Goal: Task Accomplishment & Management: Manage account settings

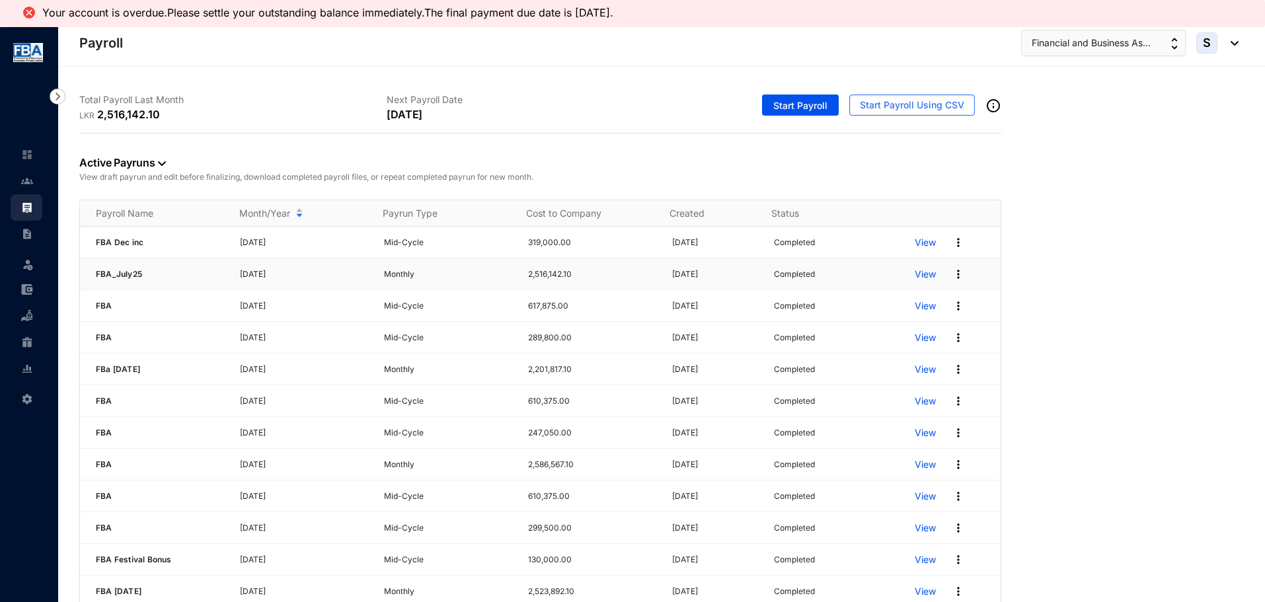
click at [953, 277] on img at bounding box center [957, 274] width 13 height 13
click at [873, 416] on span "Re-Run Payrun" at bounding box center [886, 419] width 65 height 11
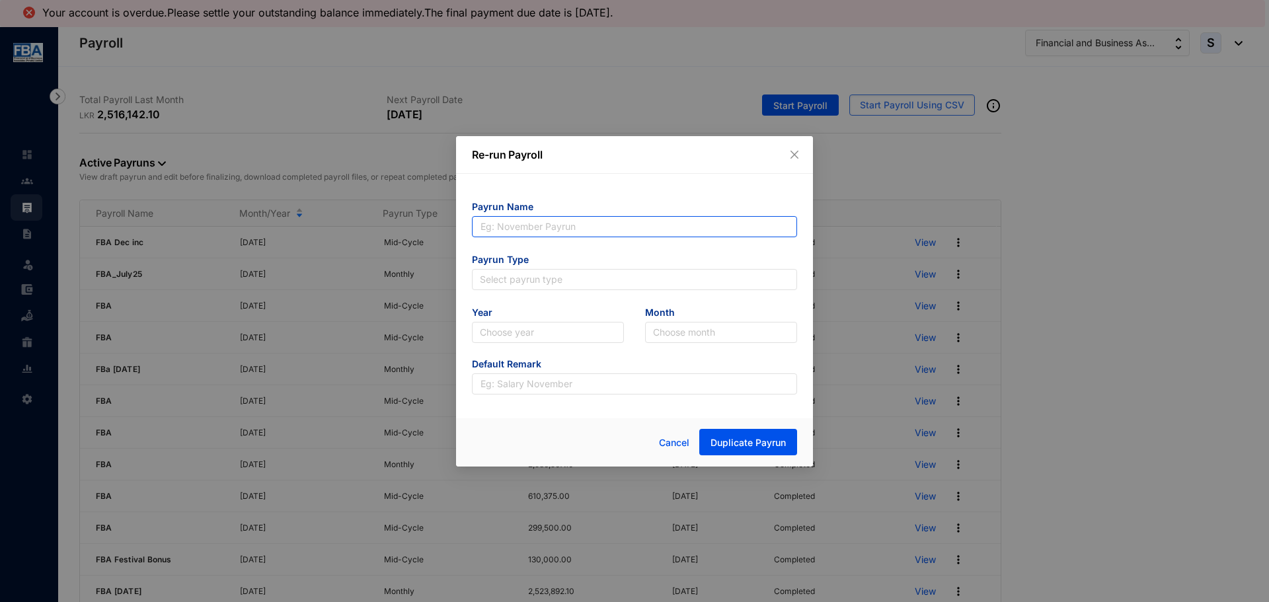
click at [517, 225] on input "text" at bounding box center [634, 226] width 325 height 21
type input "[DATE]"
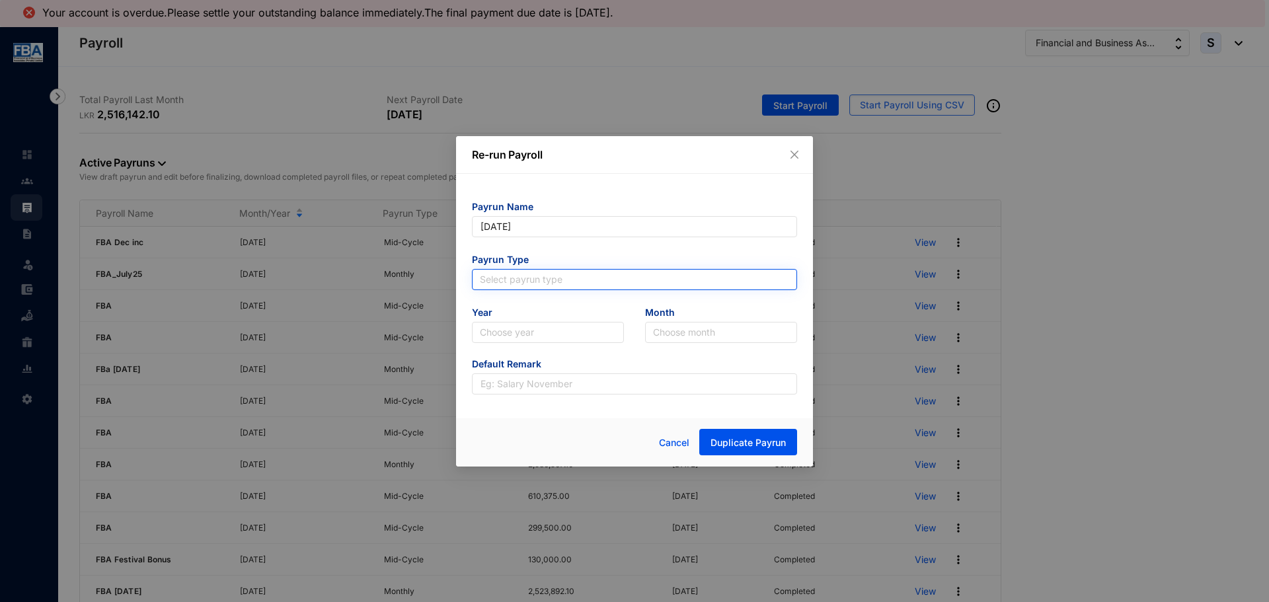
type input "[DATE]"
click at [504, 276] on input "search" at bounding box center [634, 280] width 309 height 20
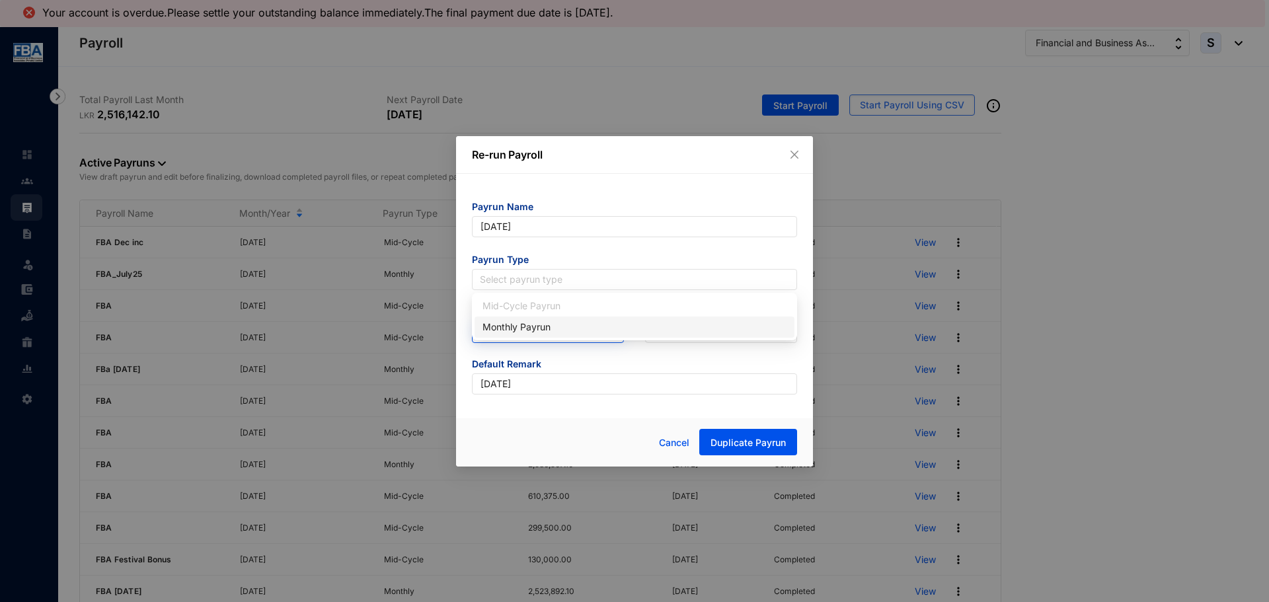
click at [499, 328] on div "Monthly Payrun" at bounding box center [634, 327] width 304 height 15
click at [499, 328] on input "search" at bounding box center [548, 332] width 136 height 20
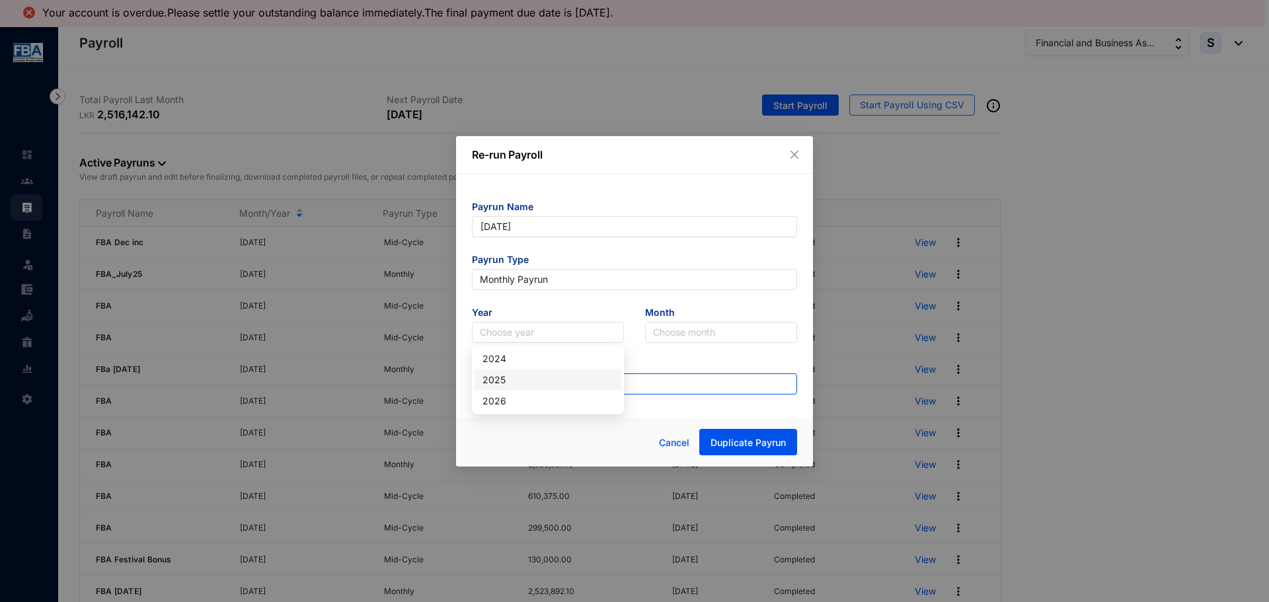
click at [499, 379] on div "2025" at bounding box center [547, 380] width 131 height 15
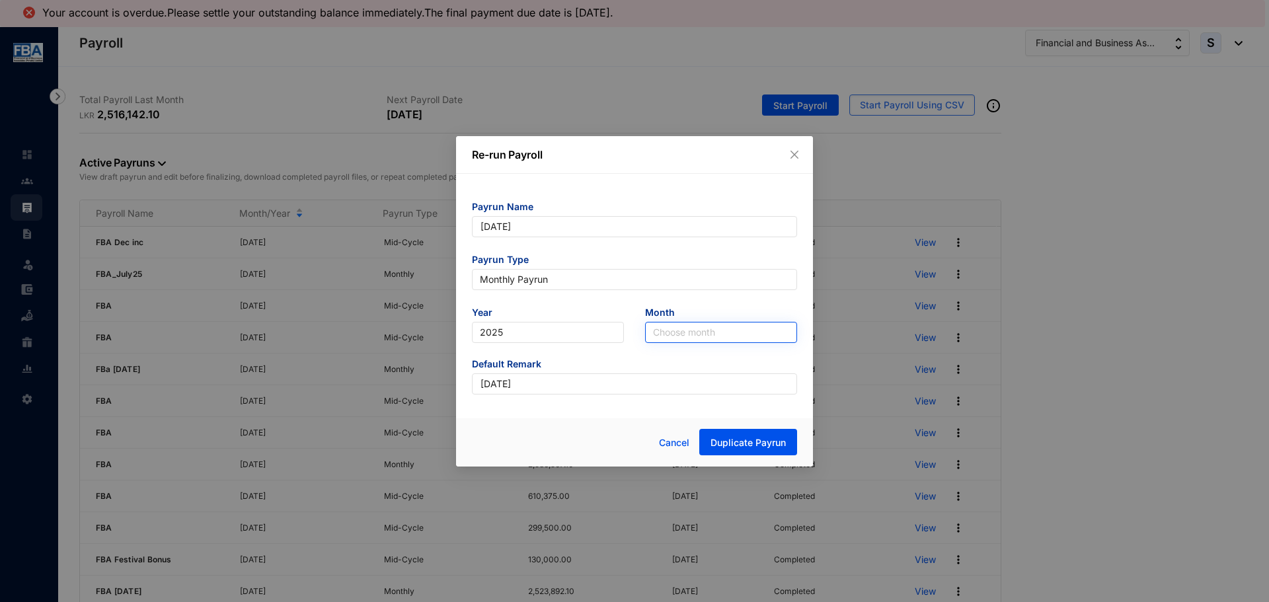
click at [655, 332] on input "search" at bounding box center [721, 332] width 136 height 20
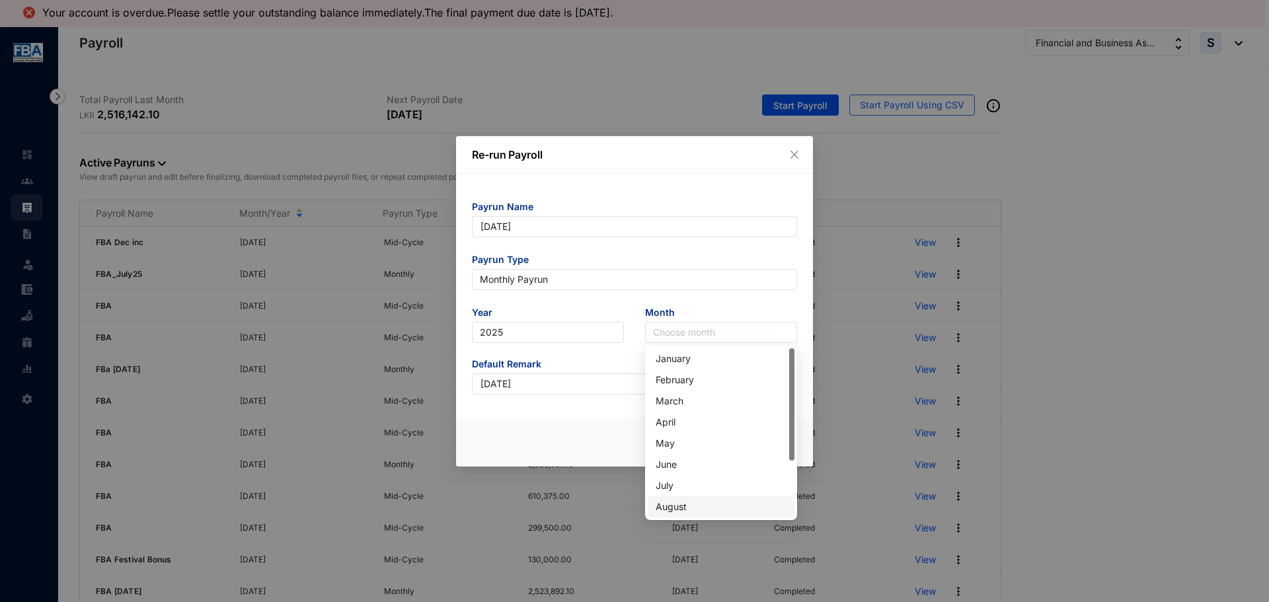
click at [673, 509] on div "August" at bounding box center [720, 506] width 131 height 15
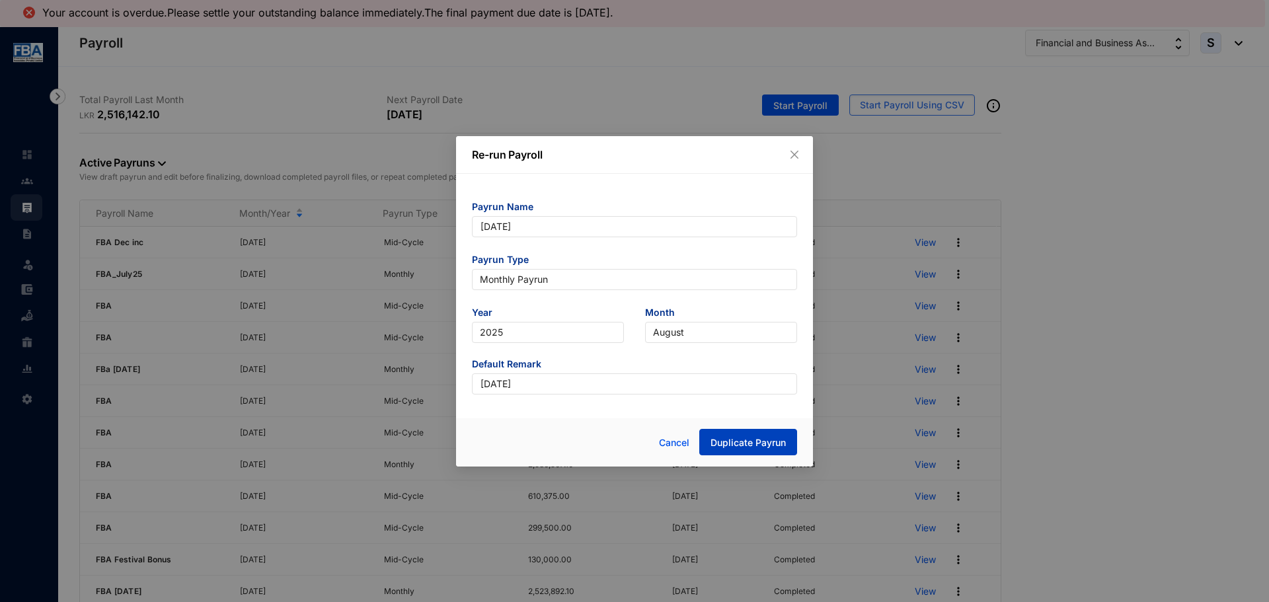
click at [731, 443] on span "Duplicate Payrun" at bounding box center [747, 442] width 75 height 13
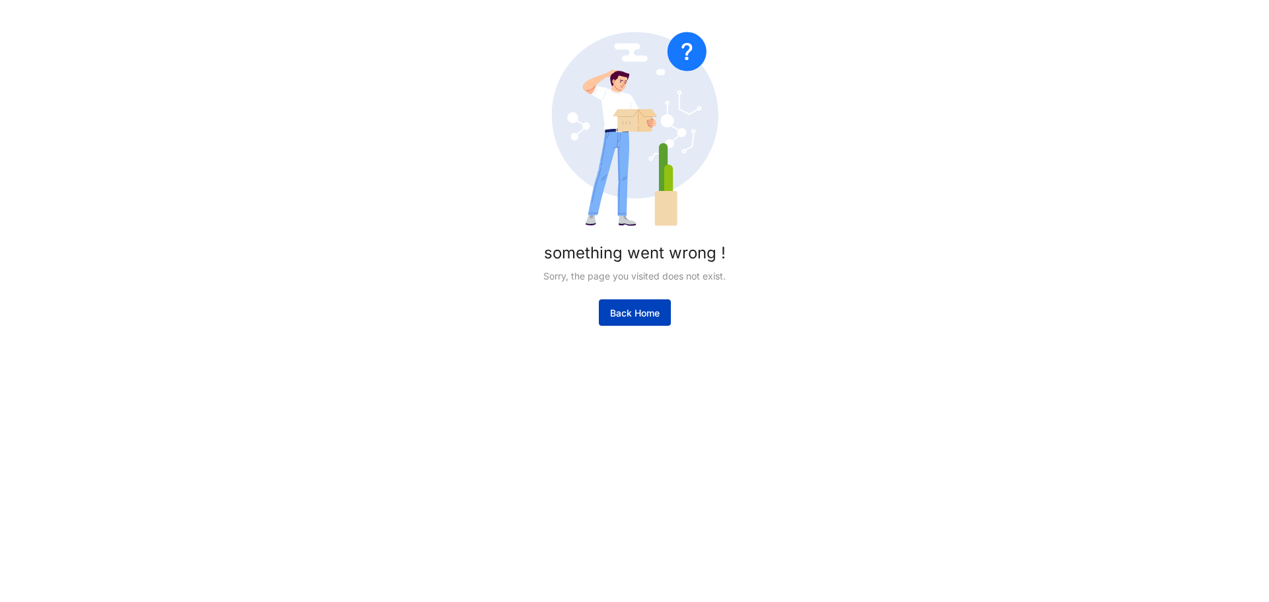
click at [618, 316] on span "Back Home" at bounding box center [635, 313] width 50 height 13
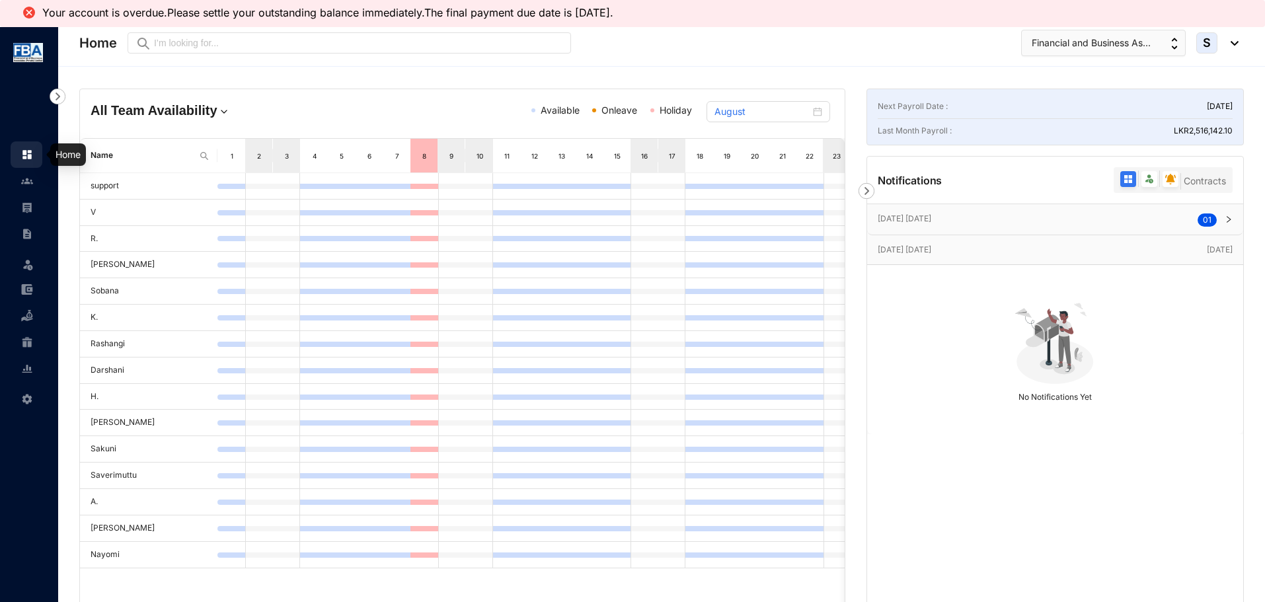
click at [28, 161] on img at bounding box center [27, 155] width 12 height 12
click at [28, 178] on img at bounding box center [27, 181] width 12 height 12
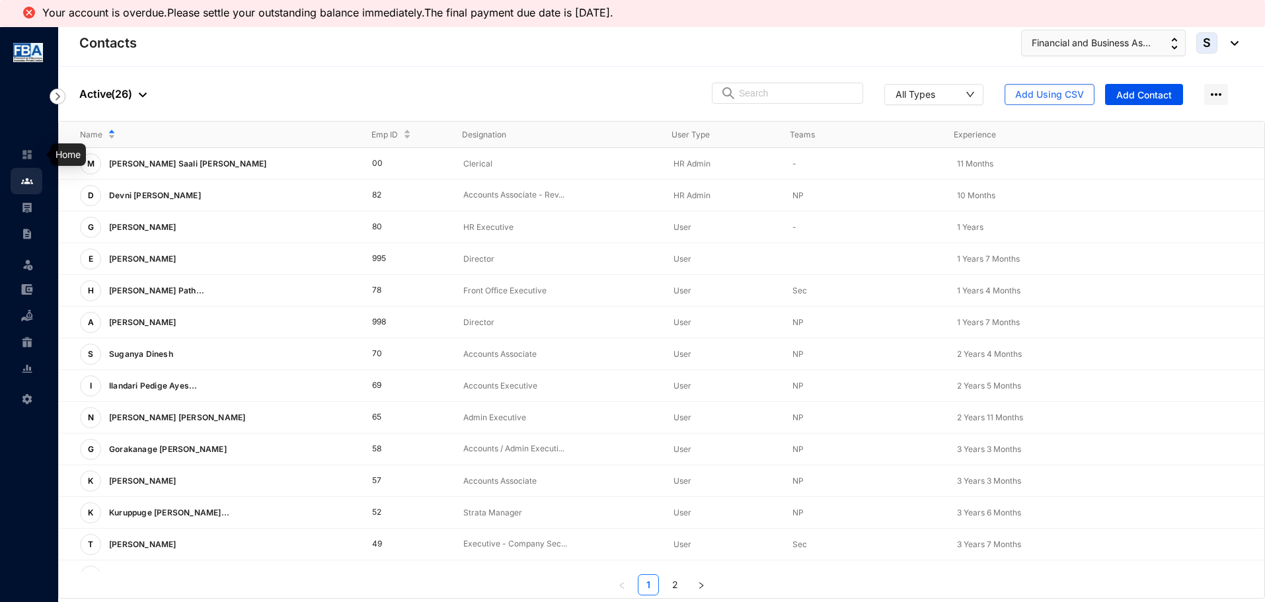
click at [21, 154] on link at bounding box center [37, 154] width 33 height 13
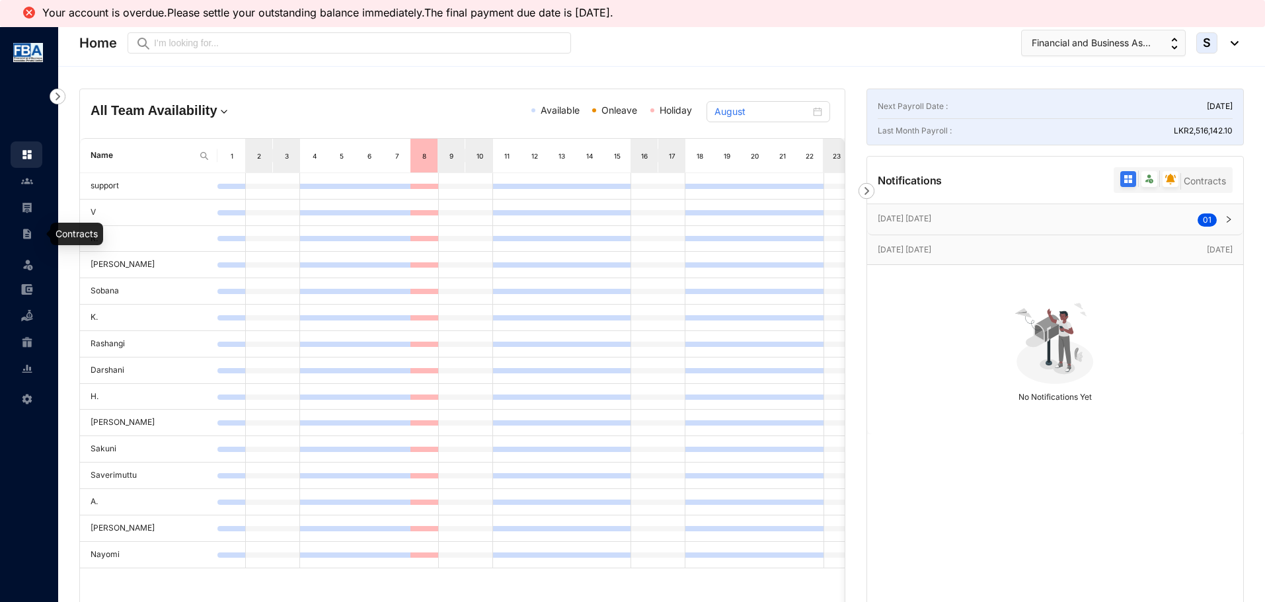
click at [29, 239] on img at bounding box center [27, 234] width 12 height 12
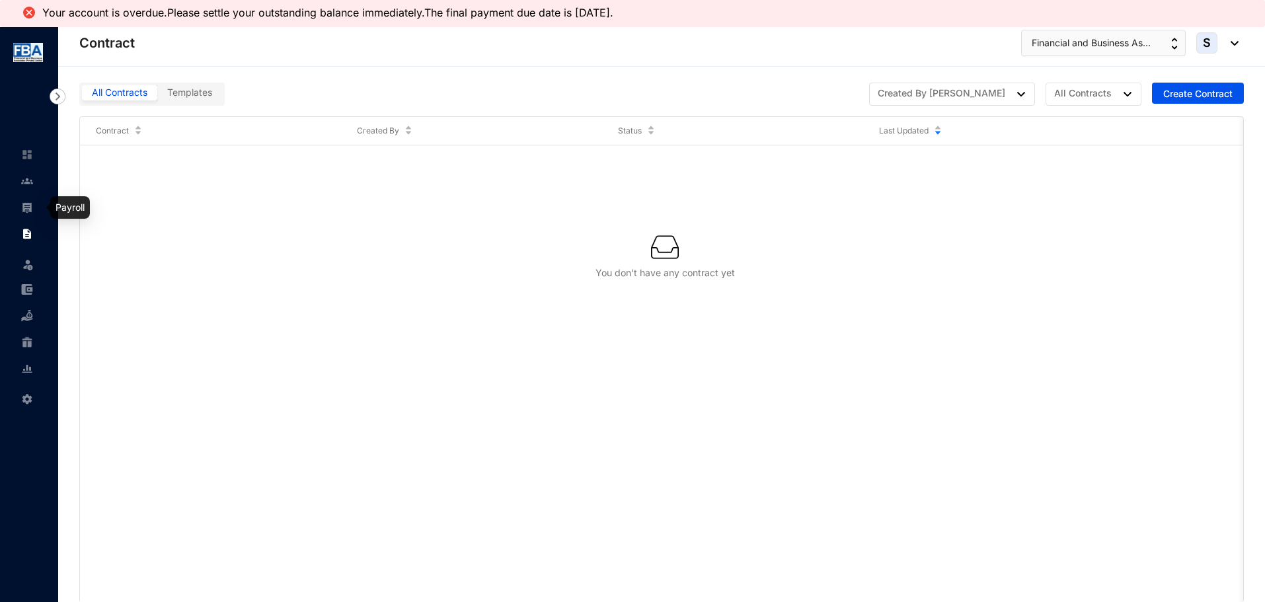
click at [29, 207] on img at bounding box center [27, 208] width 12 height 12
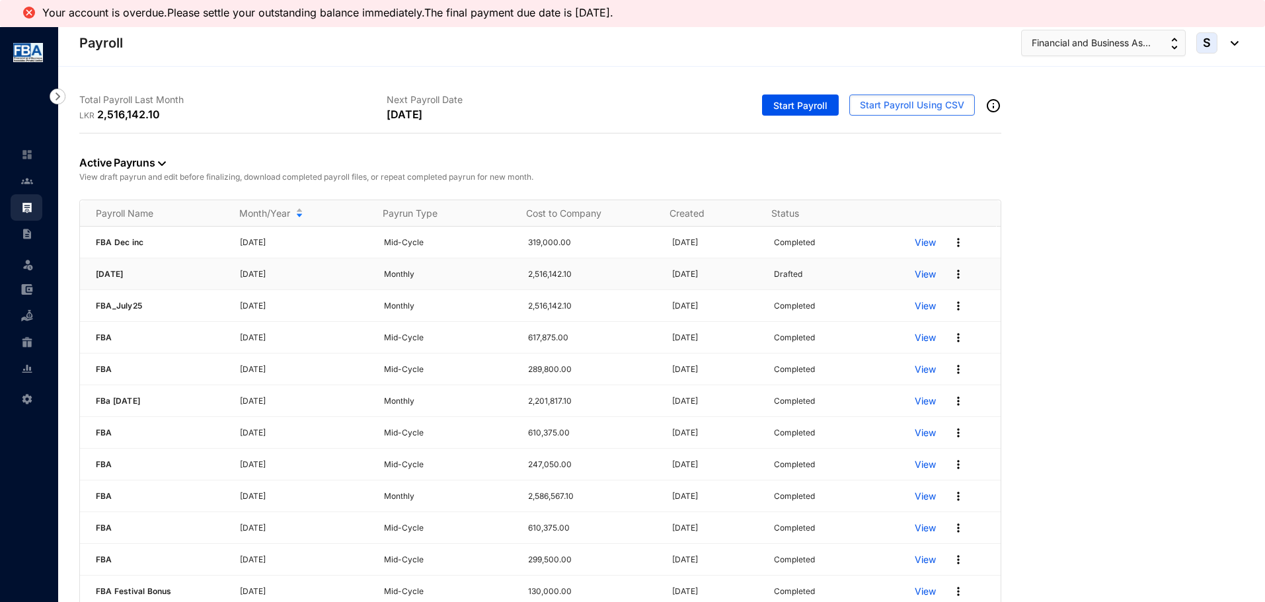
click at [914, 272] on p "View" at bounding box center [924, 274] width 21 height 13
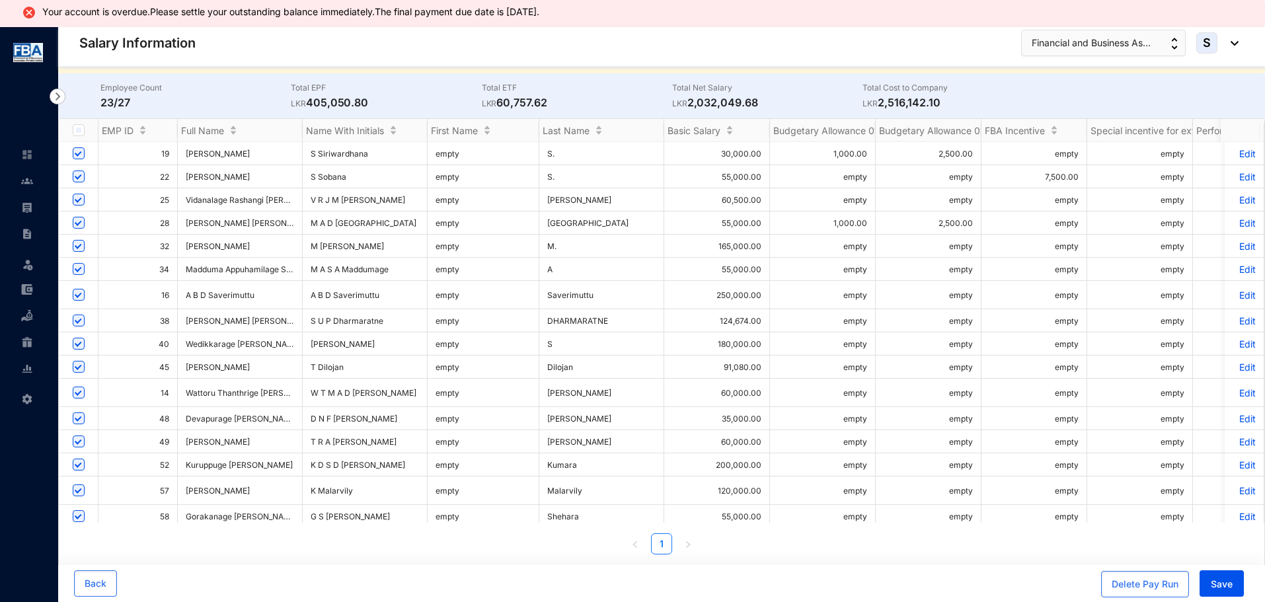
click at [1236, 318] on p "Edit" at bounding box center [1243, 320] width 23 height 11
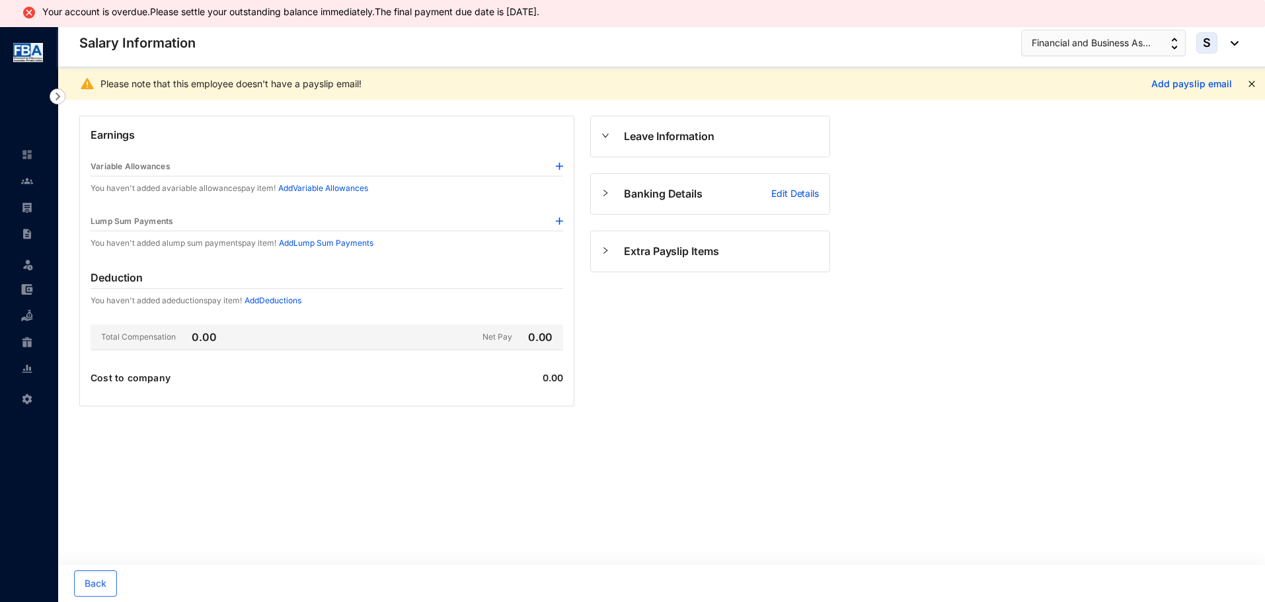
scroll to position [27, 0]
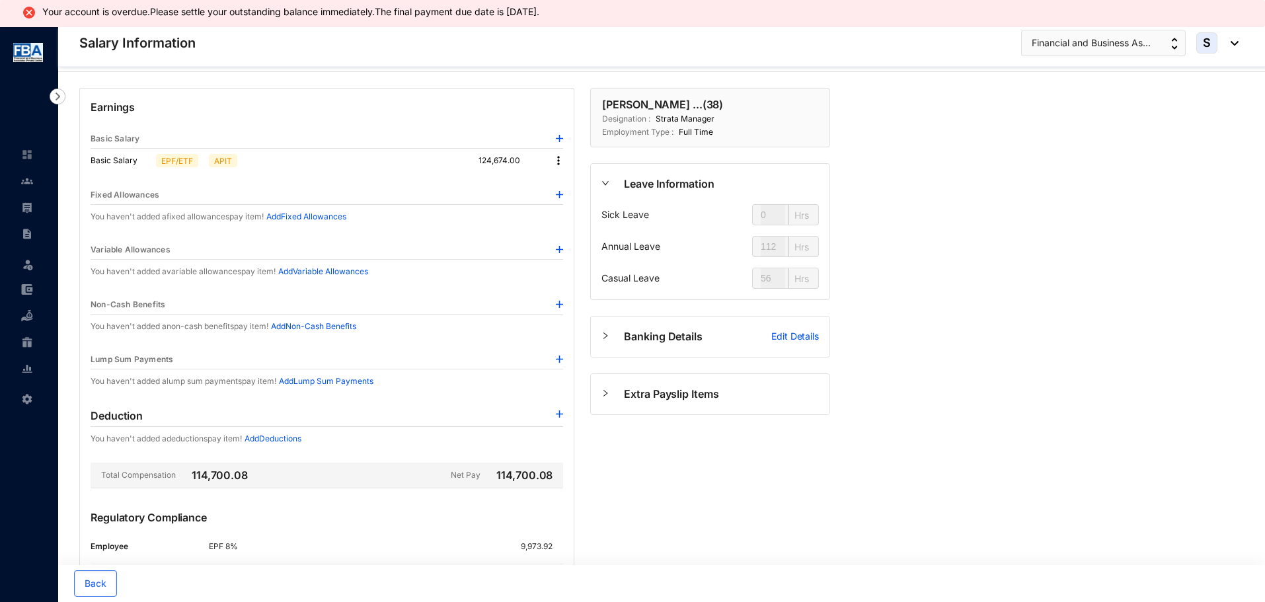
click at [708, 573] on div at bounding box center [951, 583] width 585 height 26
click at [555, 157] on img at bounding box center [558, 160] width 13 height 13
click at [570, 180] on span "Edit" at bounding box center [570, 183] width 17 height 15
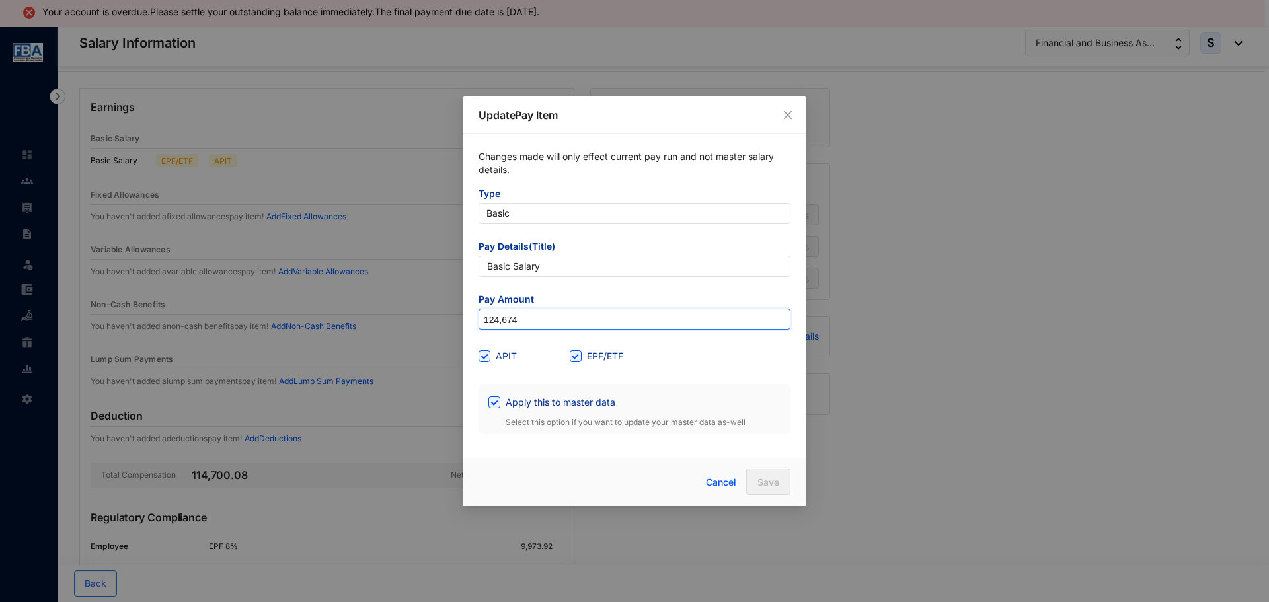
drag, startPoint x: 529, startPoint y: 321, endPoint x: 421, endPoint y: 323, distance: 108.4
click at [422, 323] on div "Update Pay Item Changes made will only effect current pay run and not master sa…" at bounding box center [634, 301] width 1269 height 602
type input "249,130"
click at [599, 251] on span "Pay Details(Title)" at bounding box center [634, 248] width 312 height 16
click at [756, 483] on button "Save" at bounding box center [768, 481] width 44 height 26
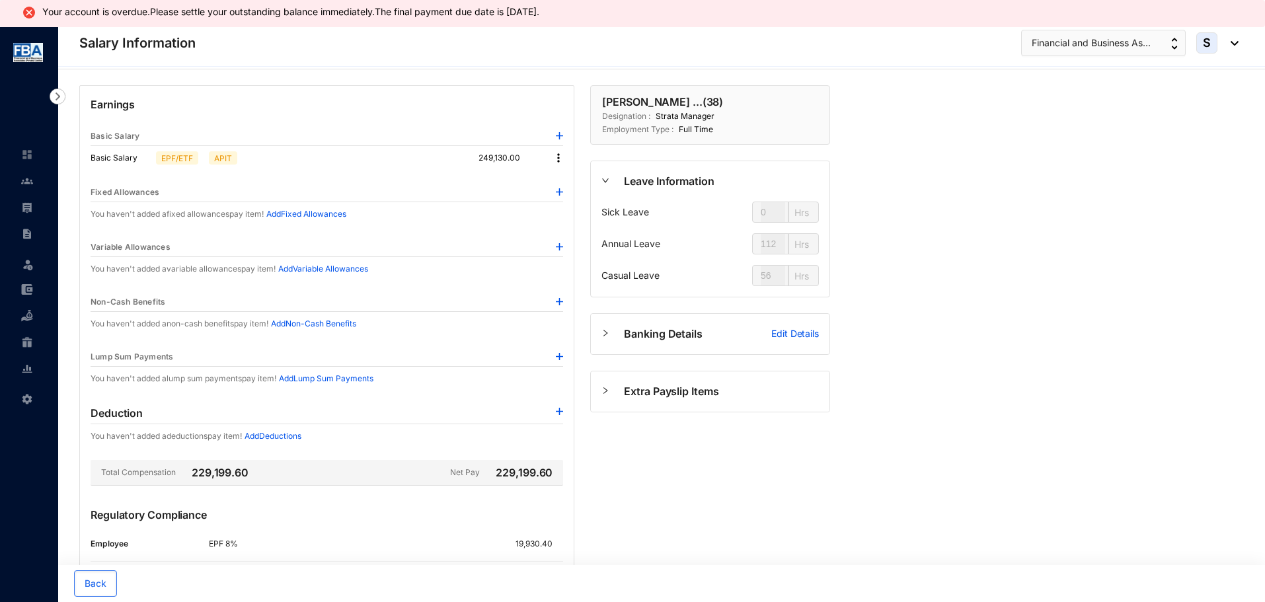
scroll to position [0, 0]
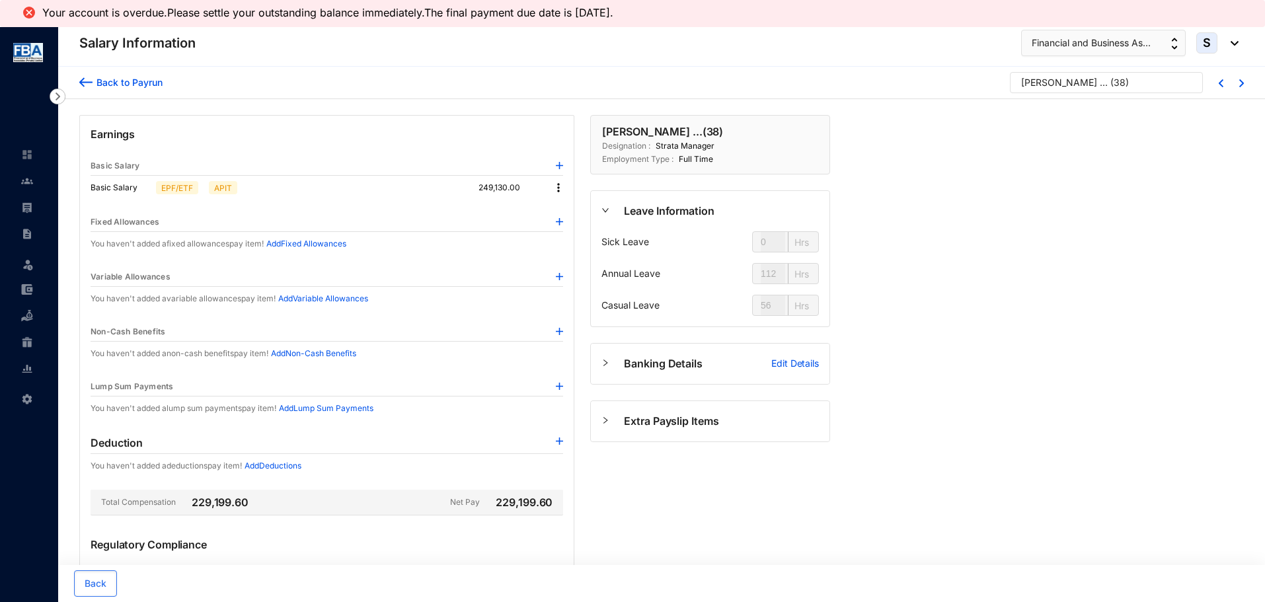
click at [135, 75] on div "Back to Payrun" at bounding box center [127, 82] width 70 height 14
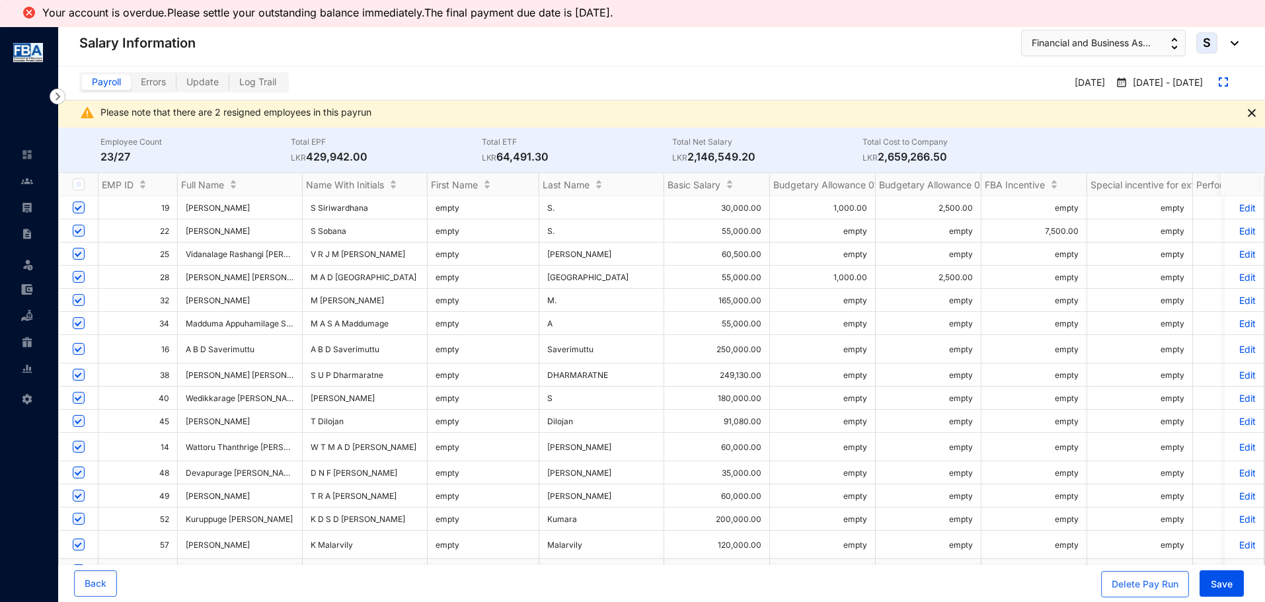
click at [1232, 369] on p "Edit" at bounding box center [1243, 374] width 23 height 11
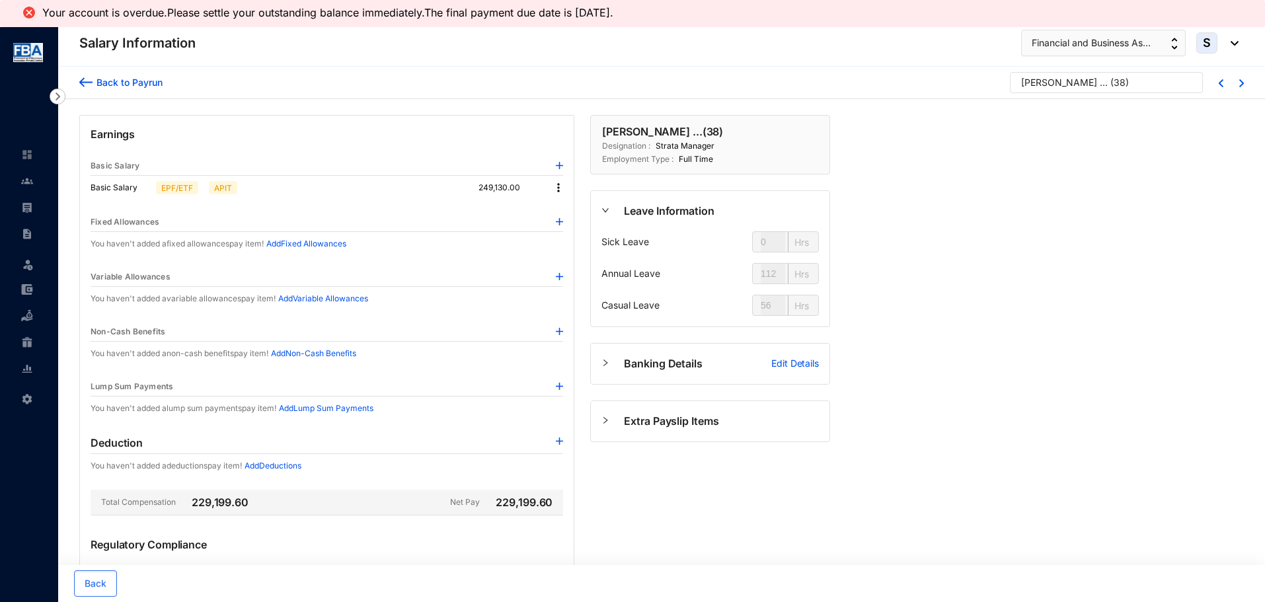
click at [558, 192] on img at bounding box center [558, 187] width 13 height 13
click at [567, 205] on span "Edit" at bounding box center [570, 210] width 17 height 15
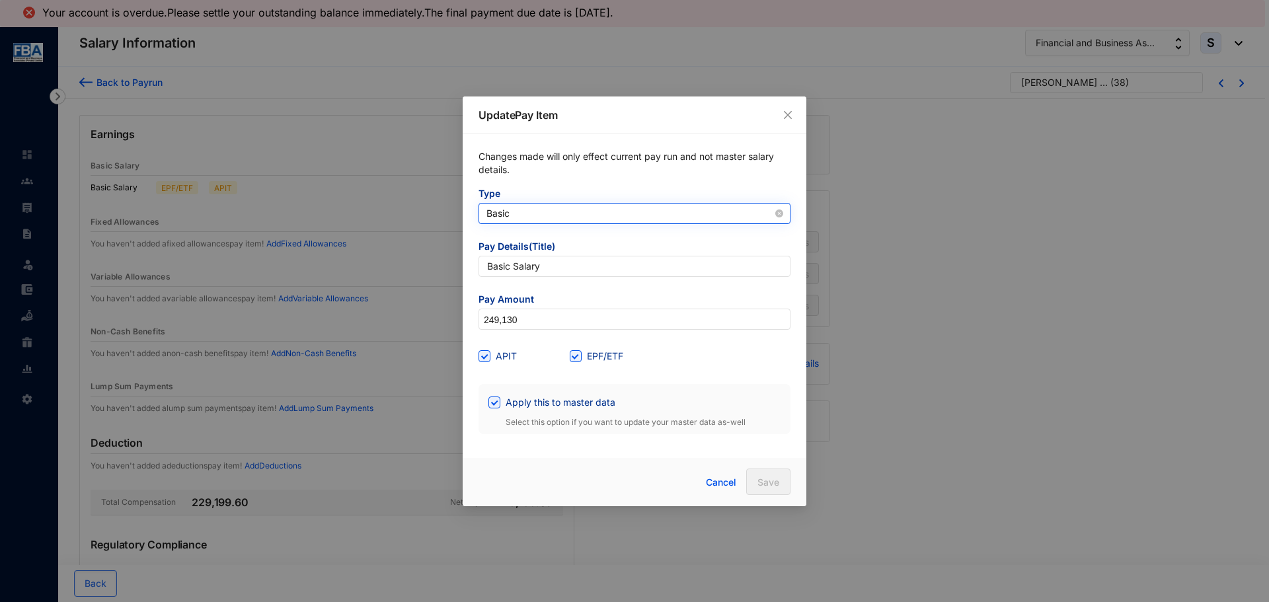
click at [605, 214] on span "Basic" at bounding box center [634, 213] width 296 height 20
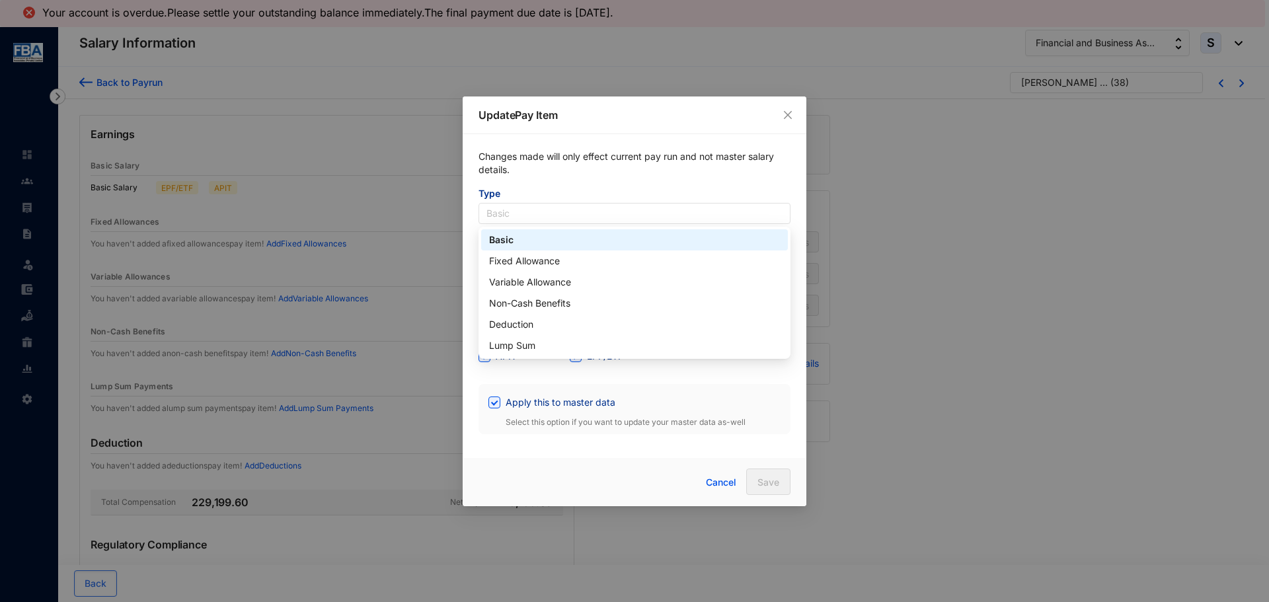
click at [602, 166] on p "Changes made will only effect current pay run and not master salary details." at bounding box center [634, 168] width 312 height 37
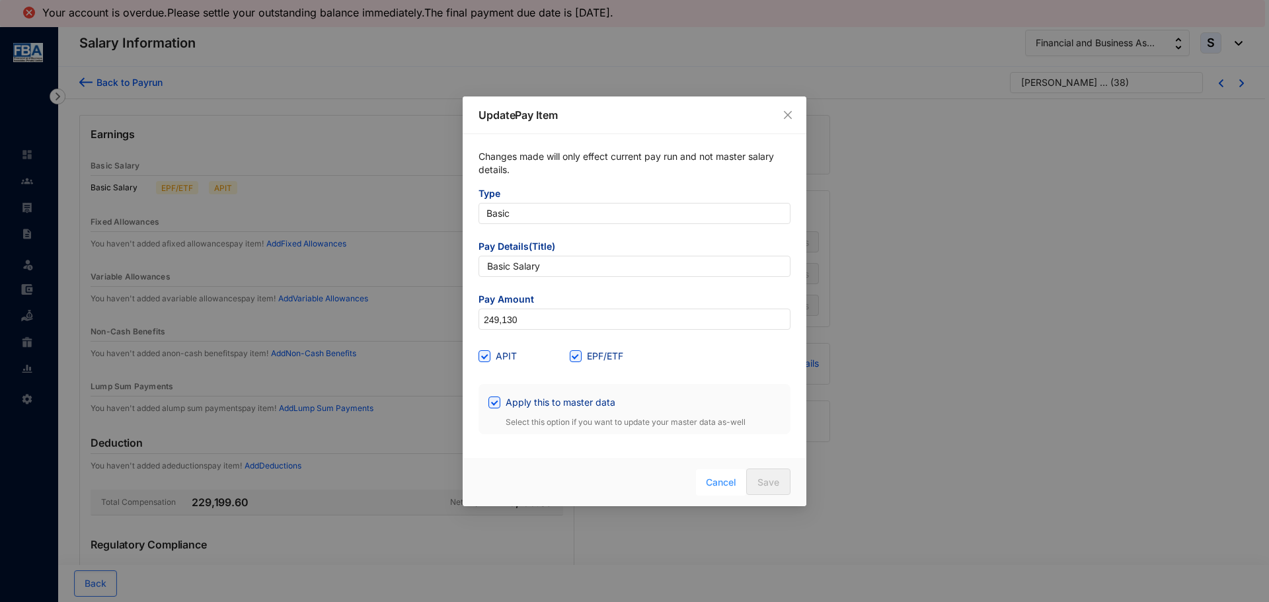
click at [708, 486] on span "Cancel" at bounding box center [721, 482] width 30 height 15
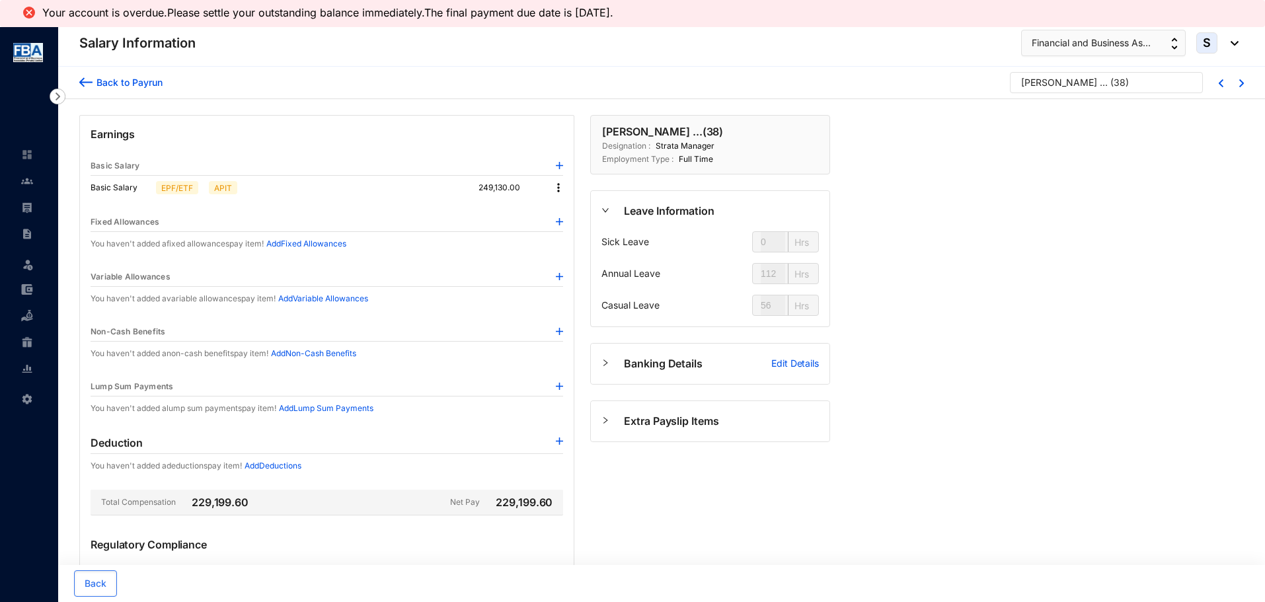
click at [86, 83] on img at bounding box center [85, 82] width 13 height 14
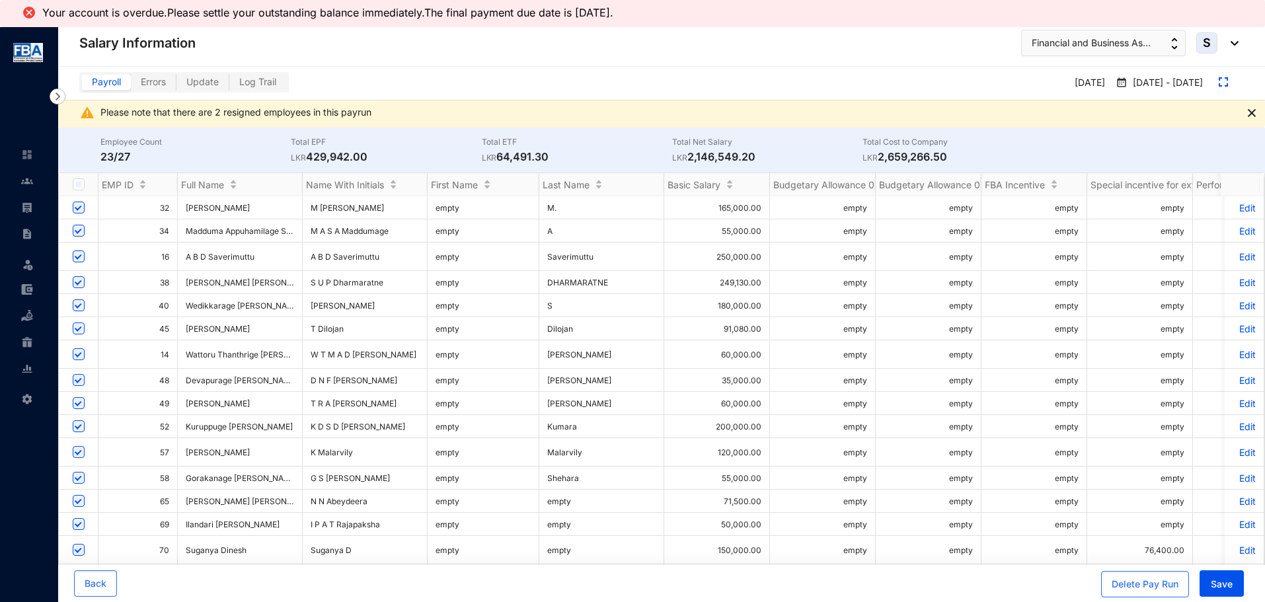
scroll to position [26, 0]
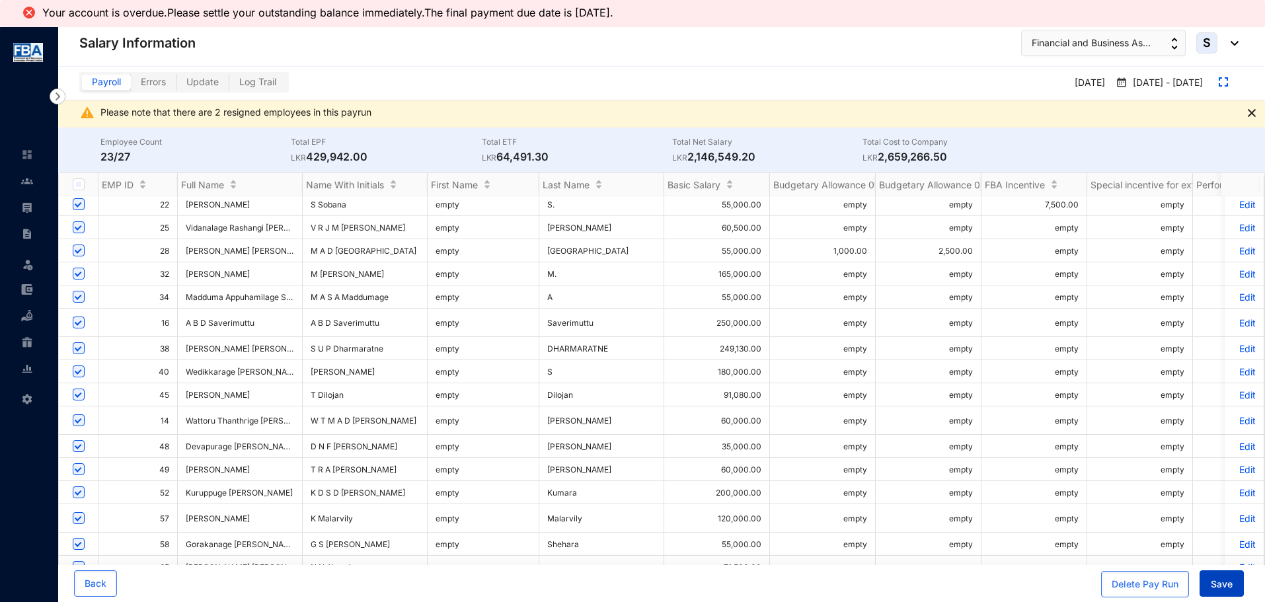
click at [1216, 583] on span "Save" at bounding box center [1221, 583] width 22 height 13
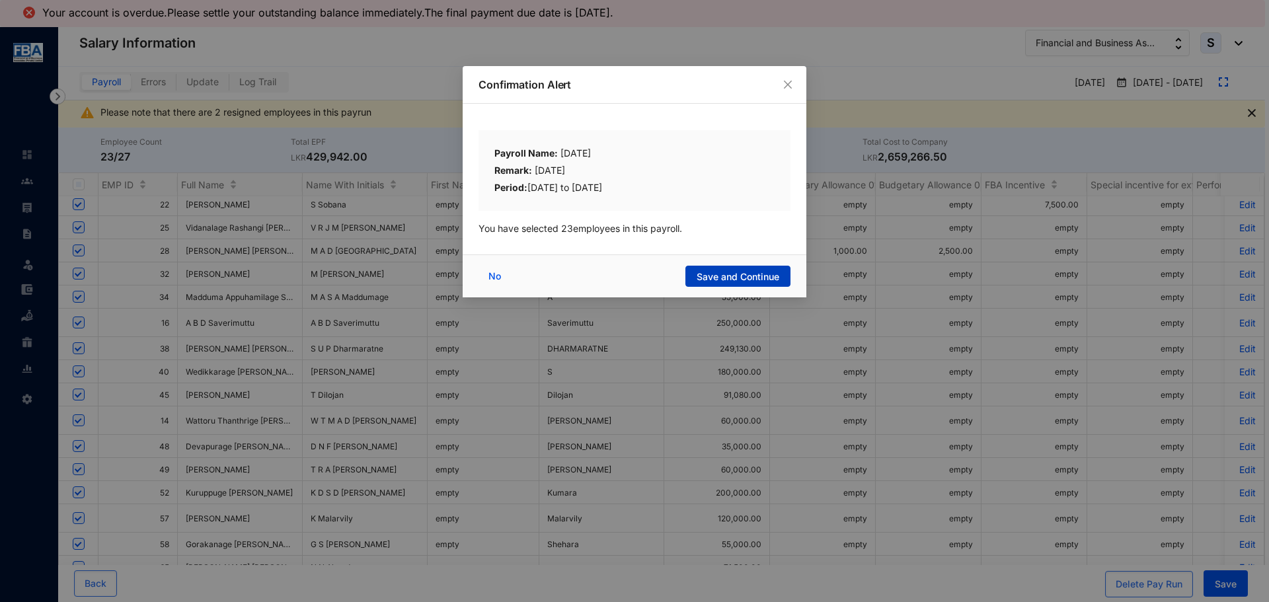
click at [698, 270] on span "Save and Continue" at bounding box center [737, 276] width 83 height 13
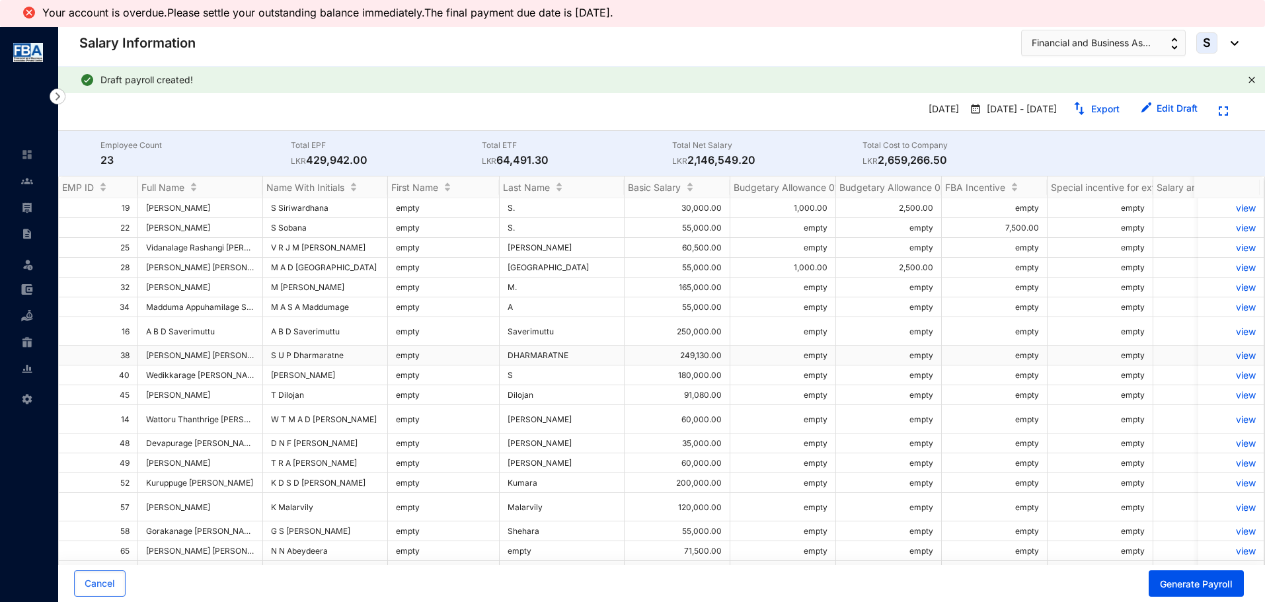
click at [1238, 350] on p "view" at bounding box center [1231, 355] width 50 height 11
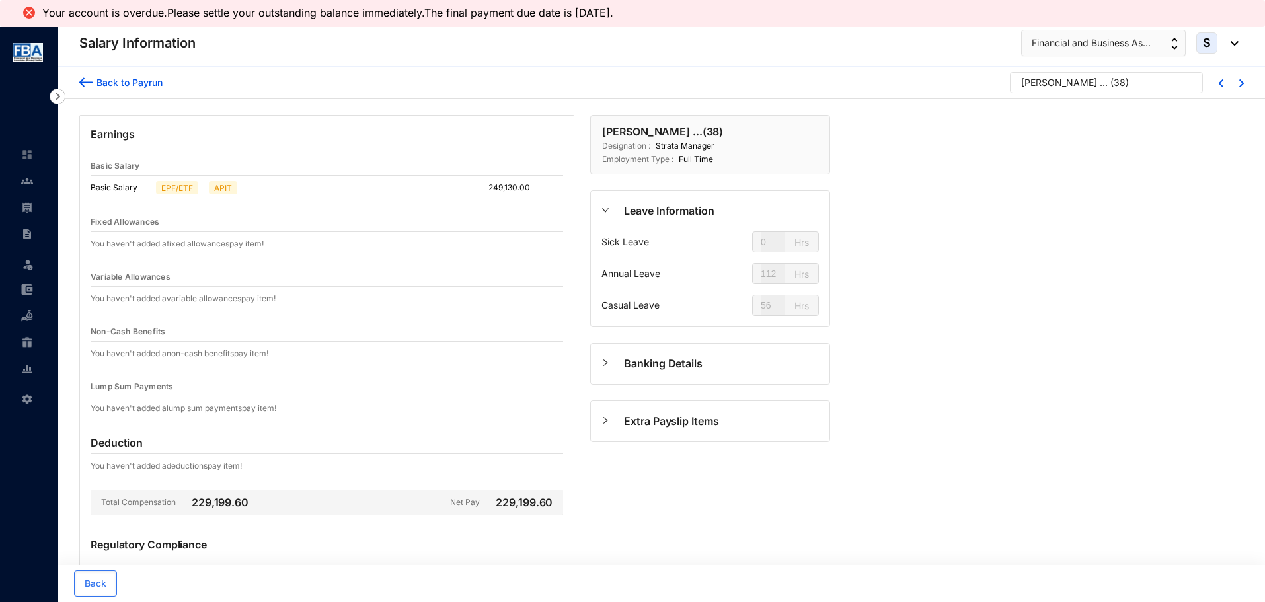
click at [90, 183] on div "Earnings Basic Salary Basic Salary EPF/ETF APIT 249,130.00 Fixed Allowances You…" at bounding box center [326, 405] width 495 height 581
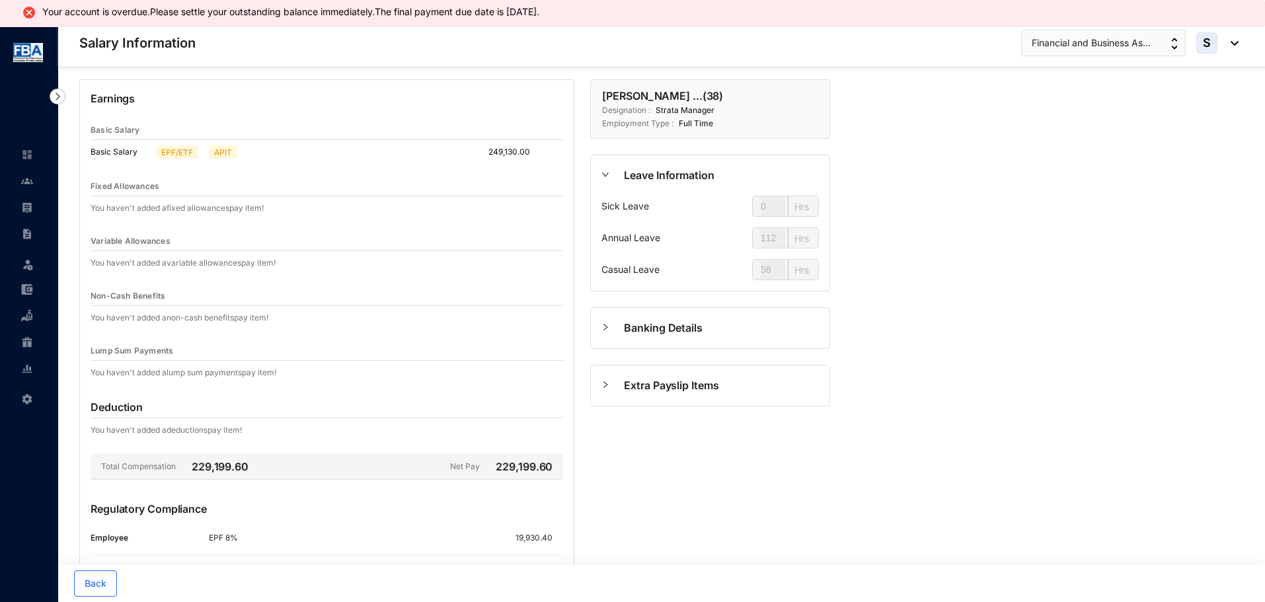
scroll to position [156, 0]
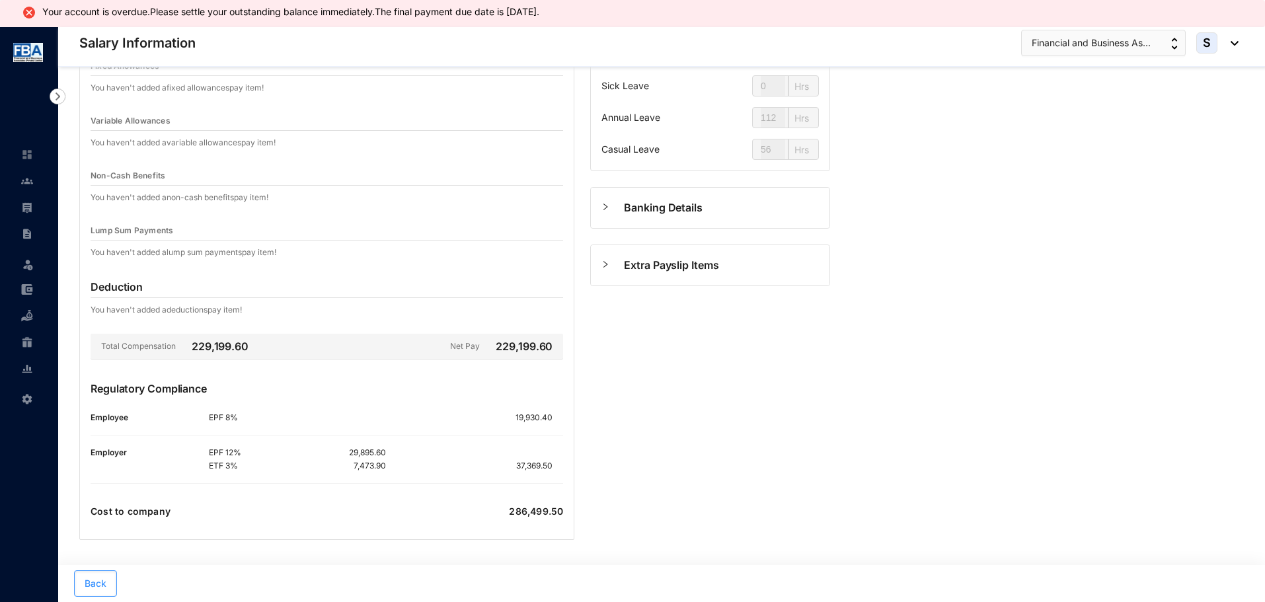
click at [94, 591] on button "Back" at bounding box center [95, 583] width 43 height 26
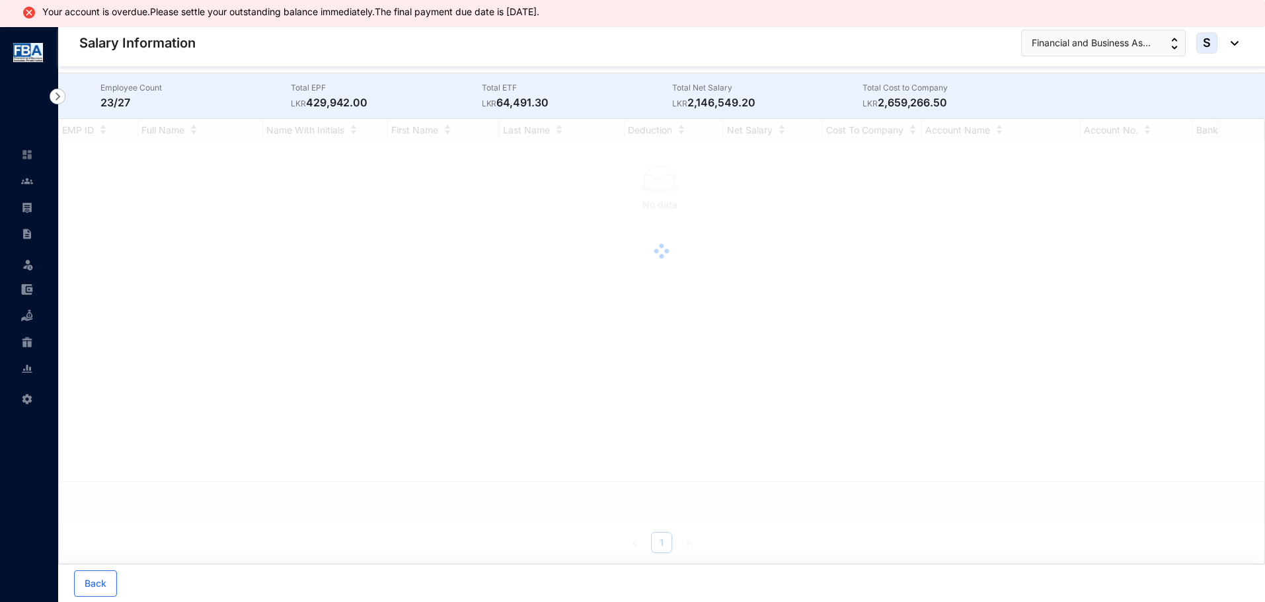
scroll to position [27, 0]
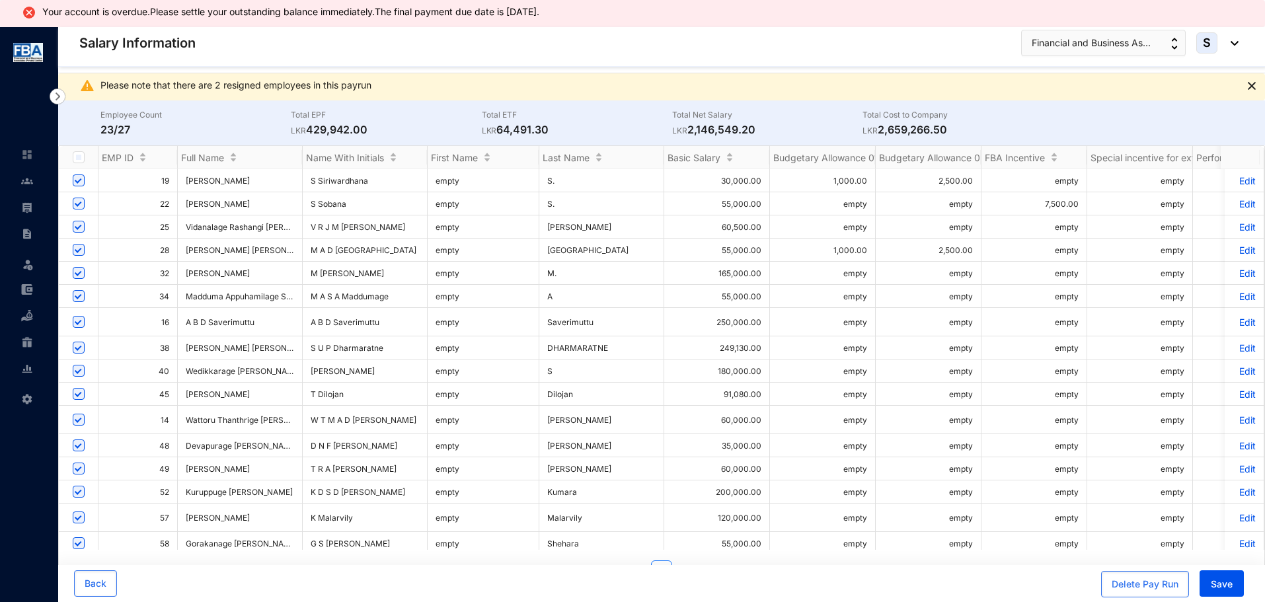
click at [1232, 365] on p "Edit" at bounding box center [1243, 370] width 23 height 11
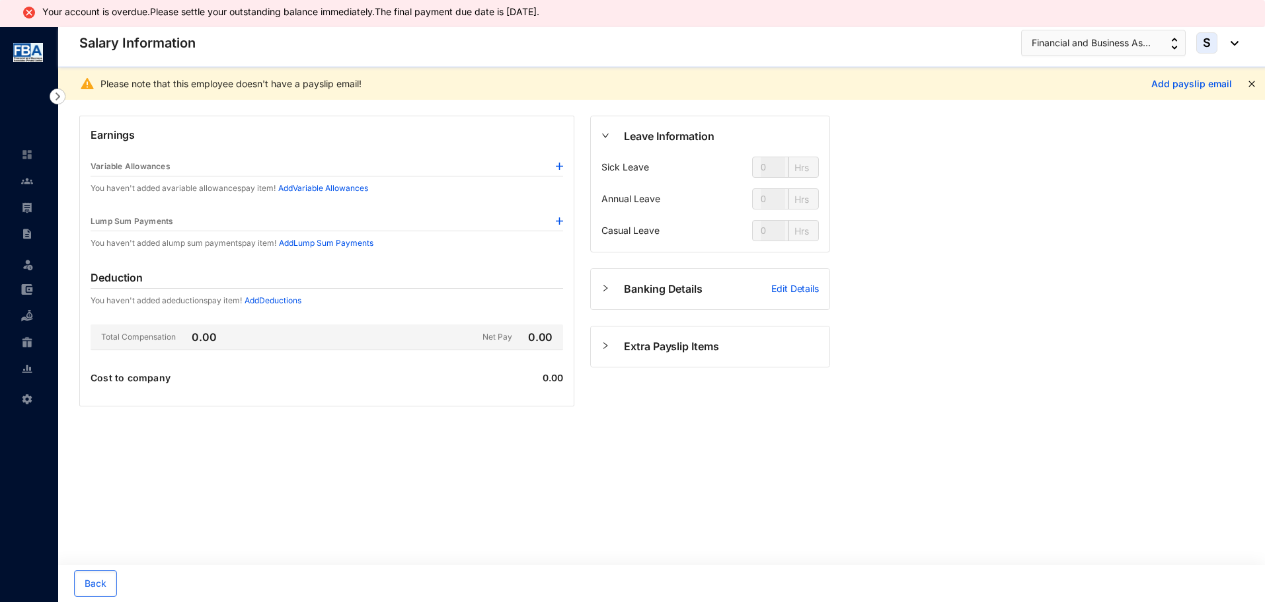
type input "112"
type input "56"
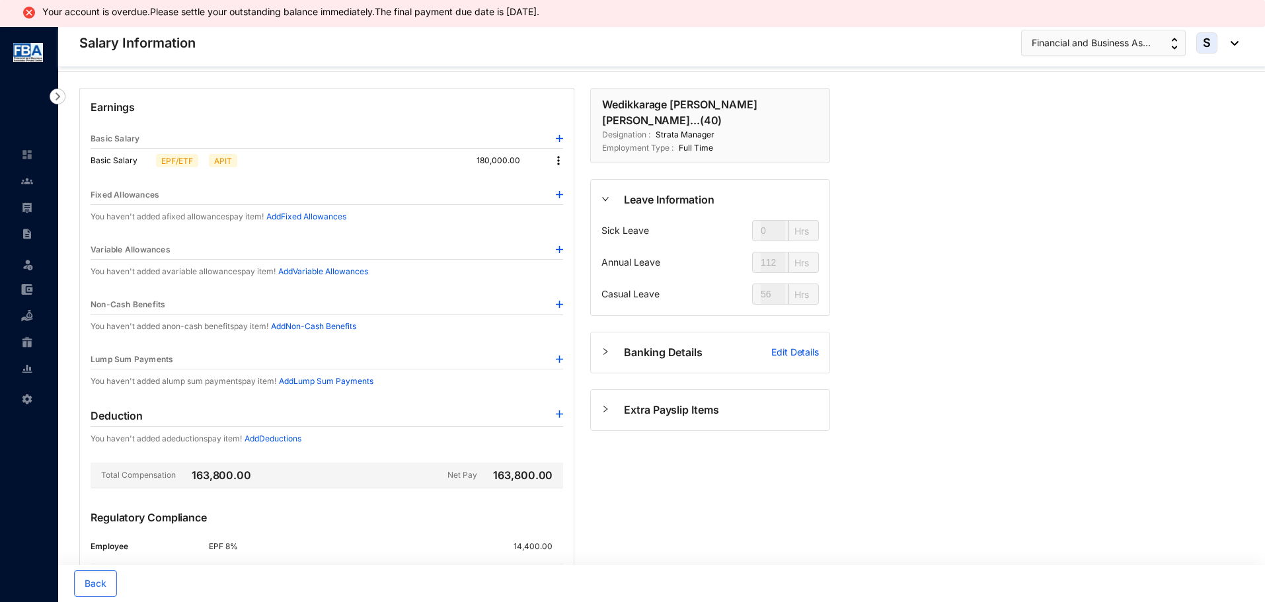
click at [560, 161] on img at bounding box center [558, 160] width 13 height 13
click at [568, 185] on span "Edit" at bounding box center [570, 183] width 17 height 15
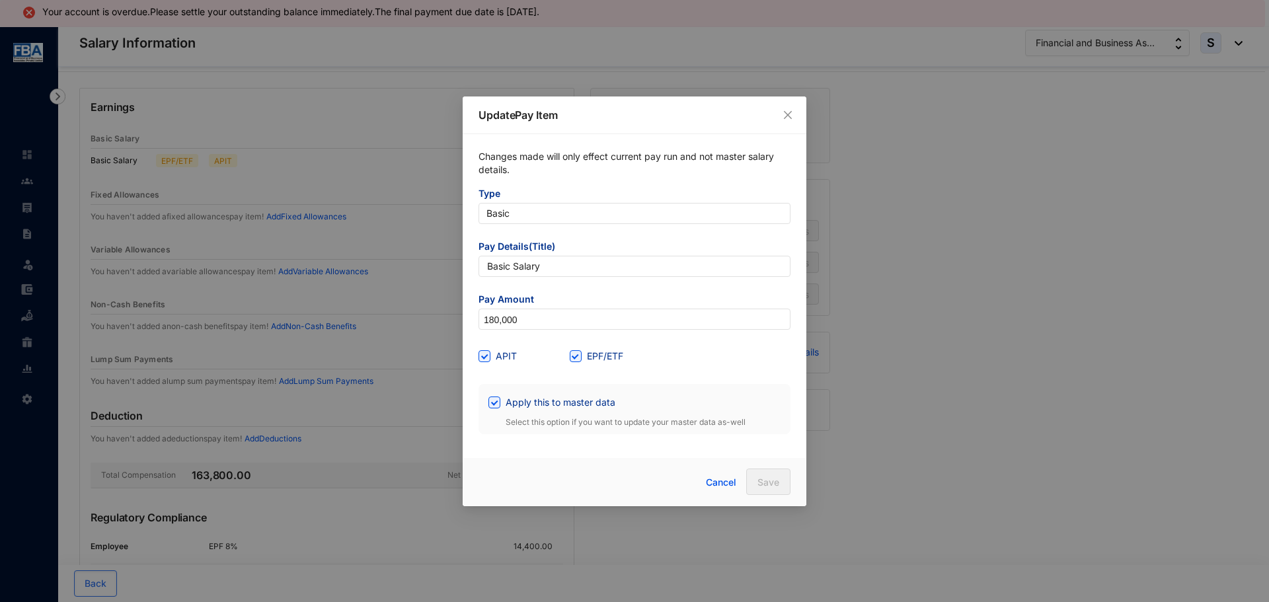
click at [205, 114] on div "Update Pay Item Changes made will only effect current pay run and not master sa…" at bounding box center [634, 301] width 1269 height 602
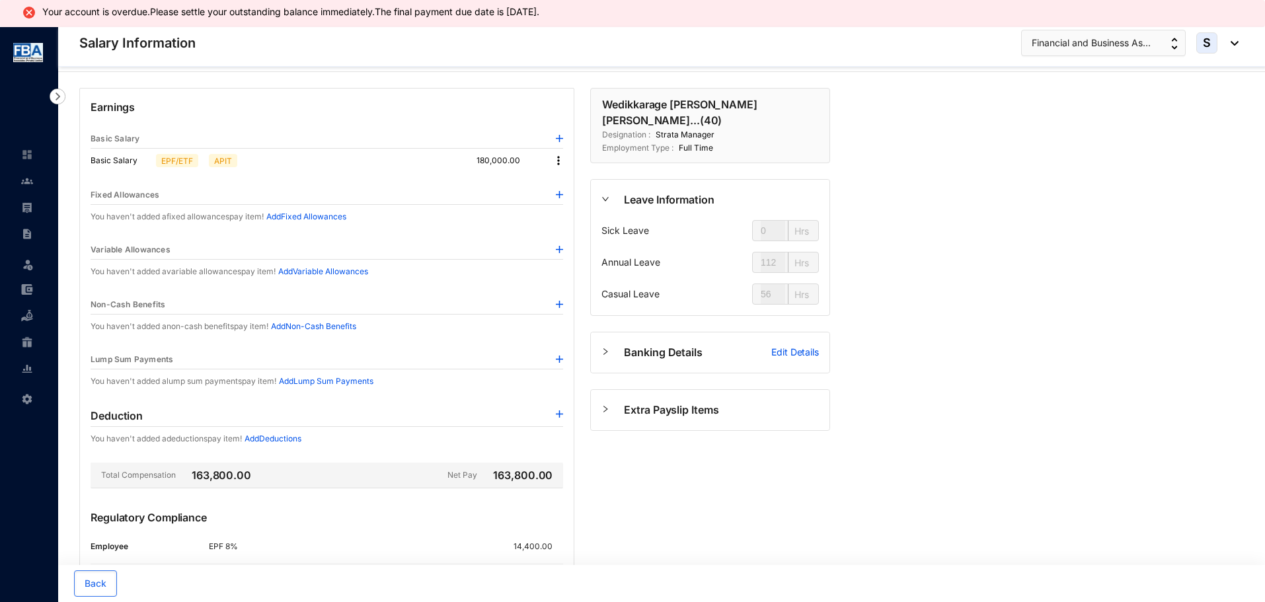
click at [558, 158] on img at bounding box center [558, 160] width 13 height 13
click at [566, 189] on span "Edit" at bounding box center [570, 183] width 17 height 15
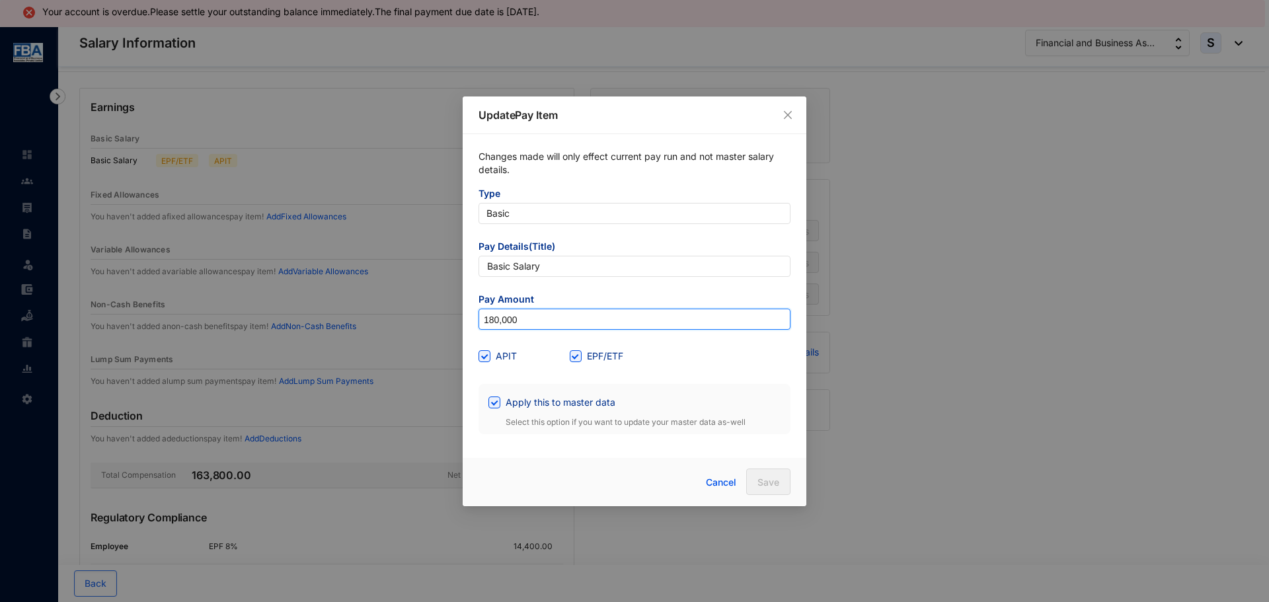
drag, startPoint x: 528, startPoint y: 324, endPoint x: 346, endPoint y: 341, distance: 182.5
click at [346, 341] on div "Update Pay Item Changes made will only effect current pay run and not master sa…" at bounding box center [634, 301] width 1269 height 602
type input "298,956"
click at [761, 480] on span "Save" at bounding box center [768, 482] width 22 height 13
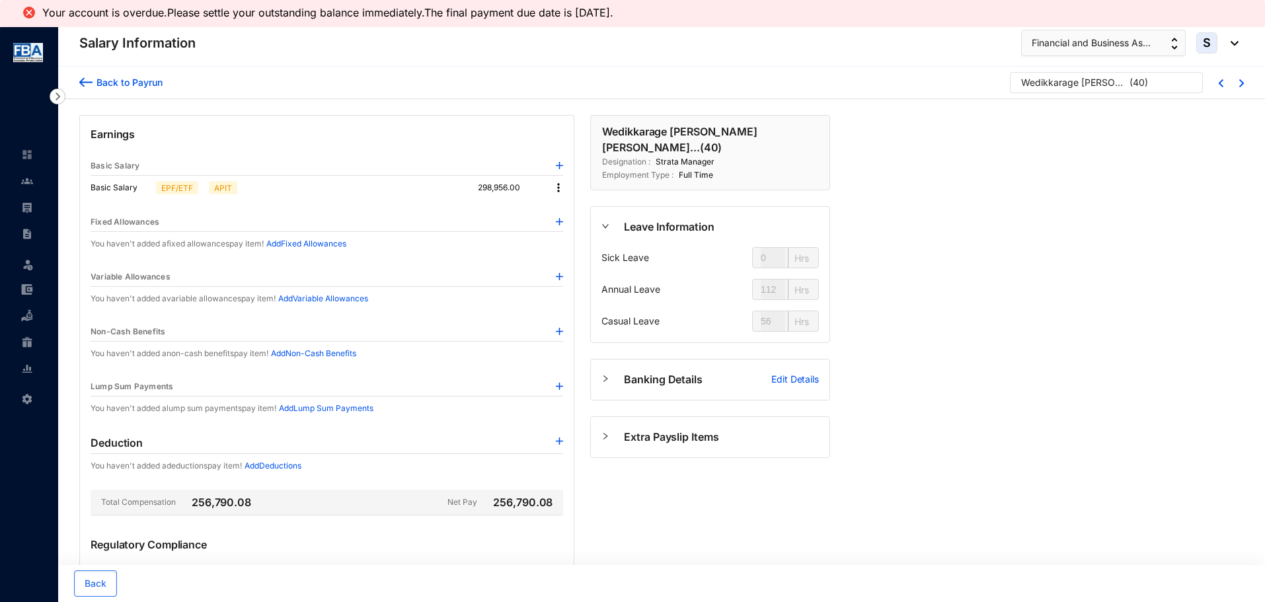
click at [81, 80] on img at bounding box center [85, 82] width 13 height 14
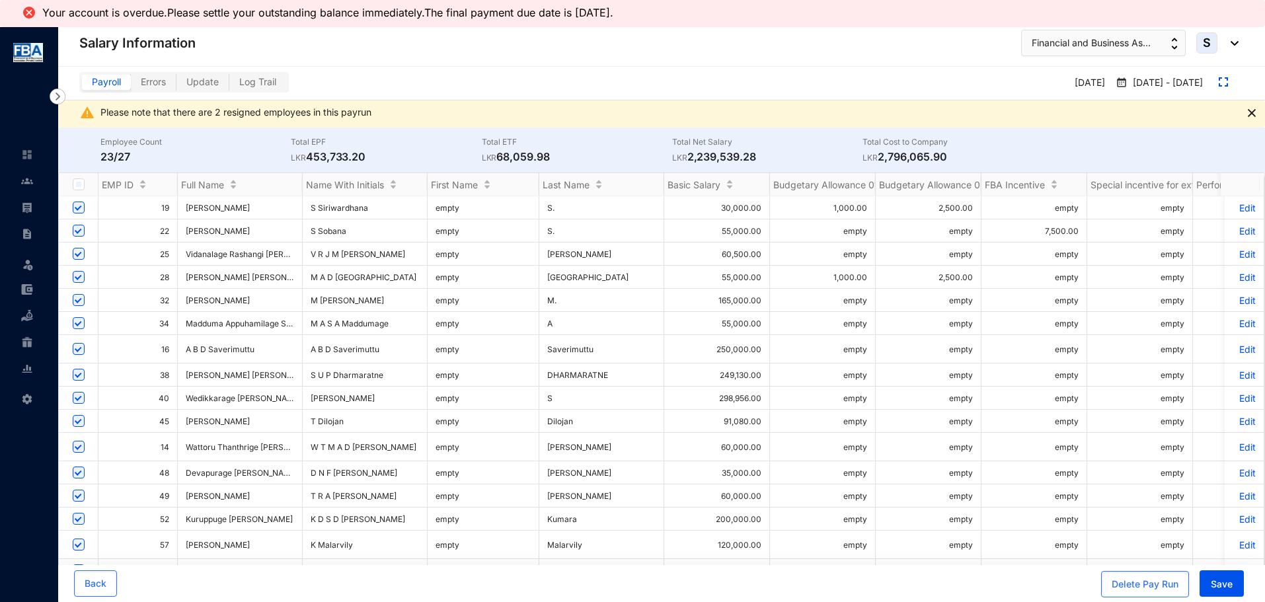
click at [1233, 369] on p "Edit" at bounding box center [1243, 374] width 23 height 11
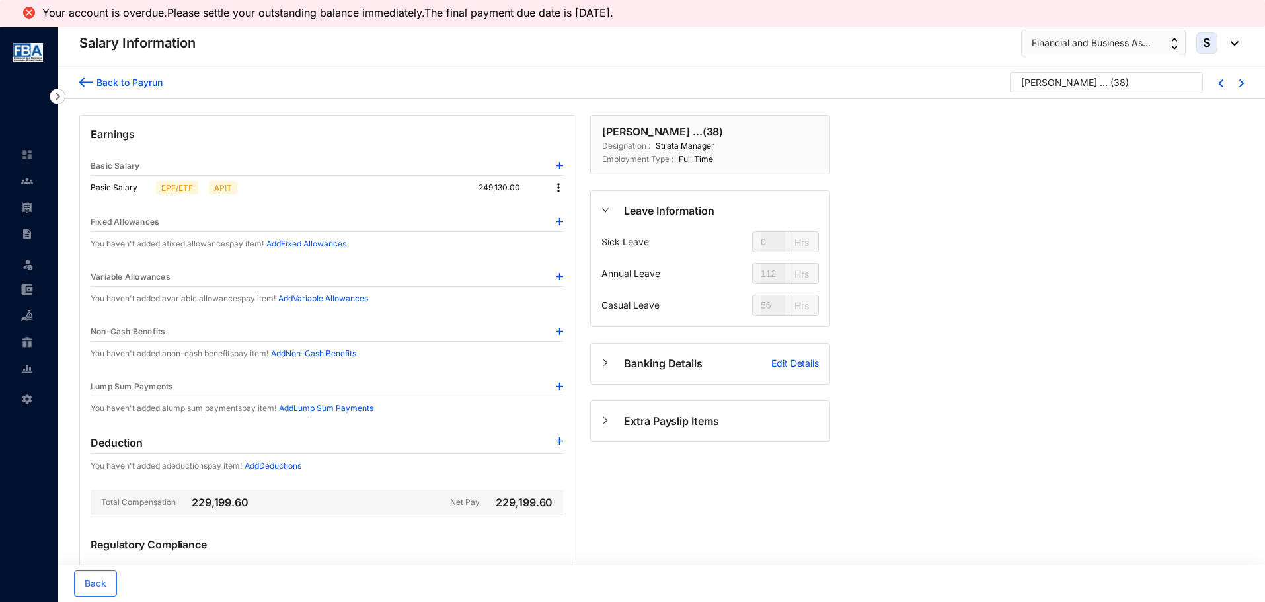
click at [560, 186] on img at bounding box center [558, 187] width 13 height 13
click at [568, 210] on span "Edit" at bounding box center [570, 210] width 17 height 15
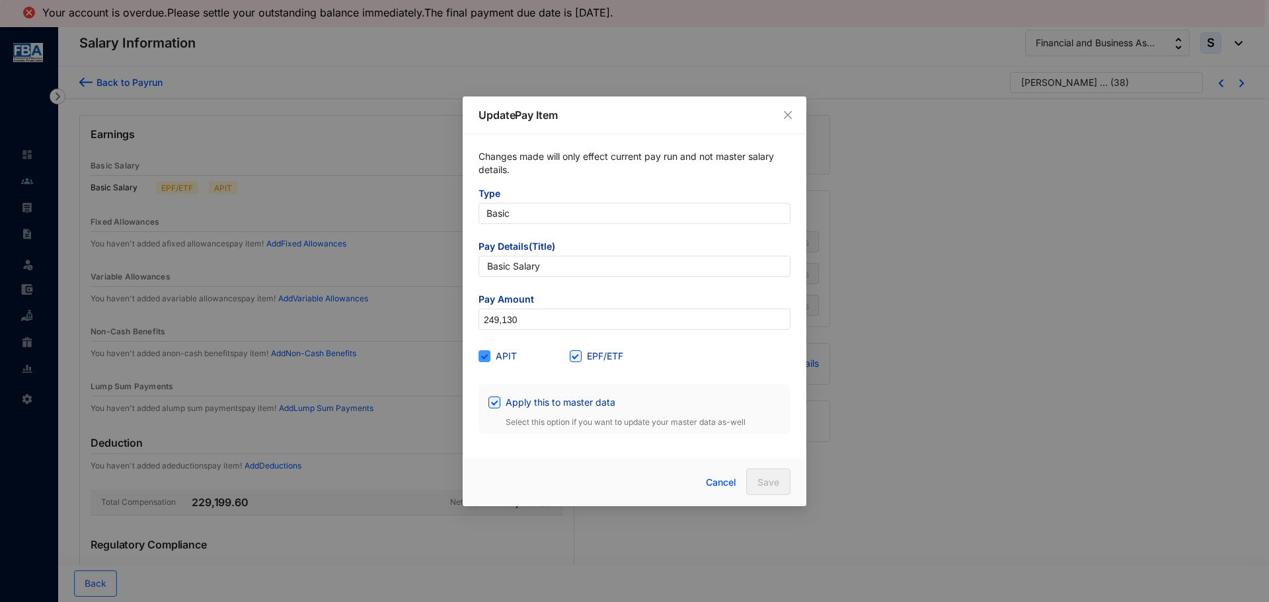
click at [490, 358] on span at bounding box center [484, 356] width 12 height 12
click at [488, 358] on input "APIT" at bounding box center [482, 354] width 9 height 9
checkbox input "false"
click at [756, 477] on button "Save" at bounding box center [768, 481] width 44 height 26
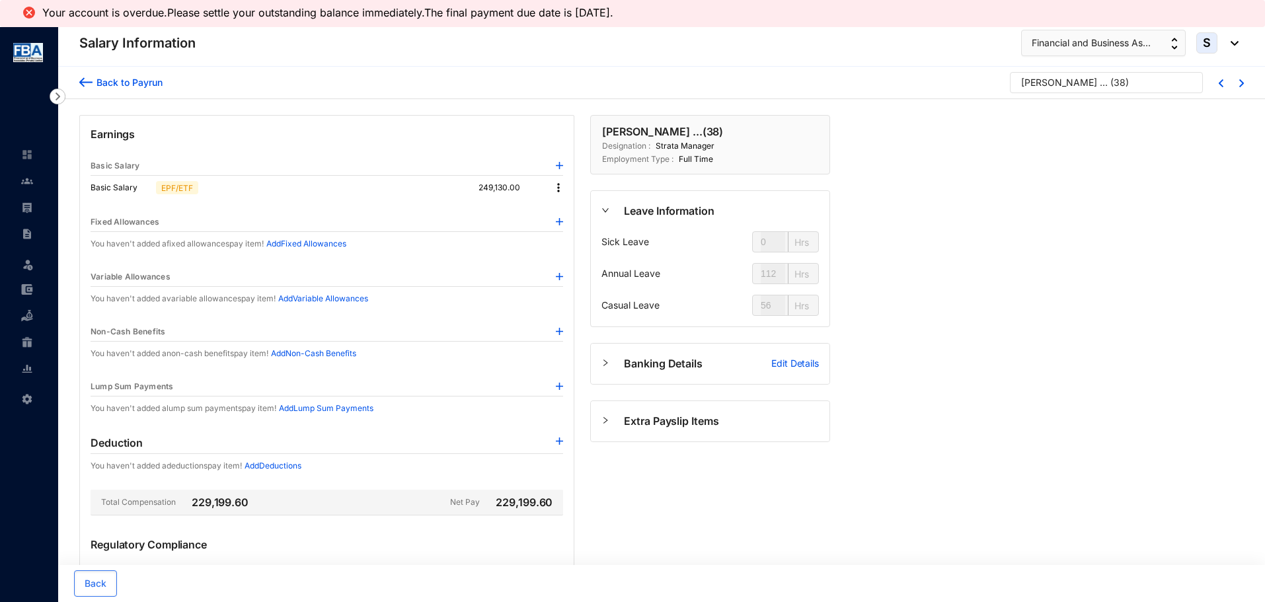
click at [558, 186] on img at bounding box center [558, 187] width 13 height 13
click at [566, 213] on span "Edit" at bounding box center [570, 210] width 17 height 15
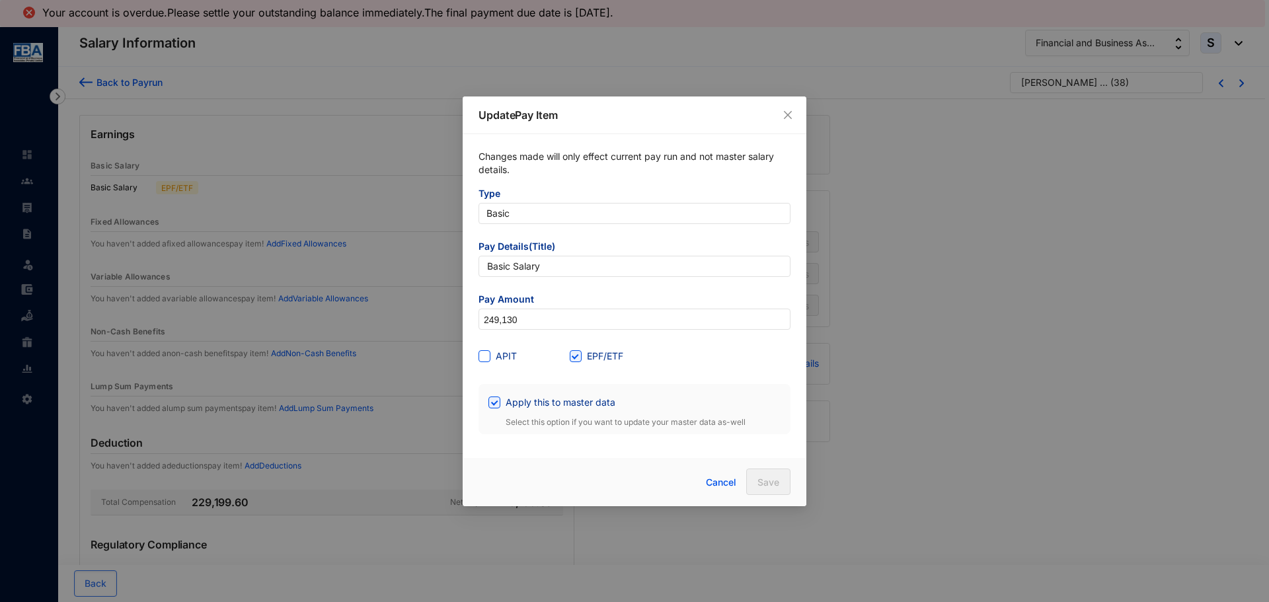
click at [482, 355] on input "APIT" at bounding box center [482, 354] width 9 height 9
checkbox input "true"
click at [756, 475] on button "Save" at bounding box center [768, 481] width 44 height 26
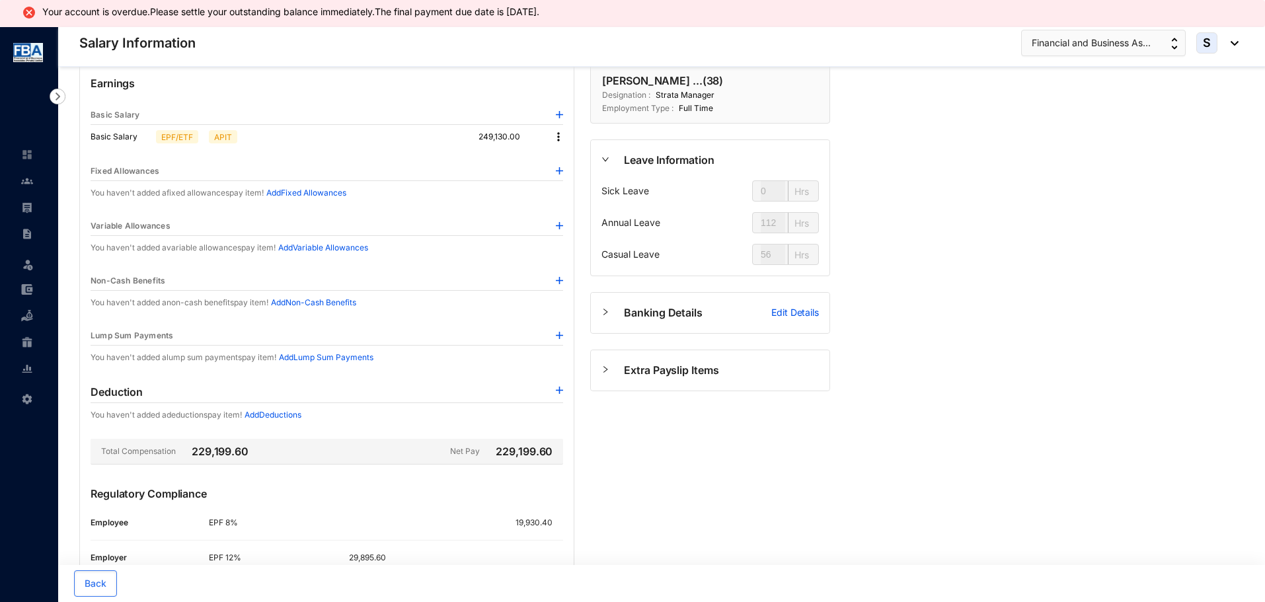
scroll to position [156, 0]
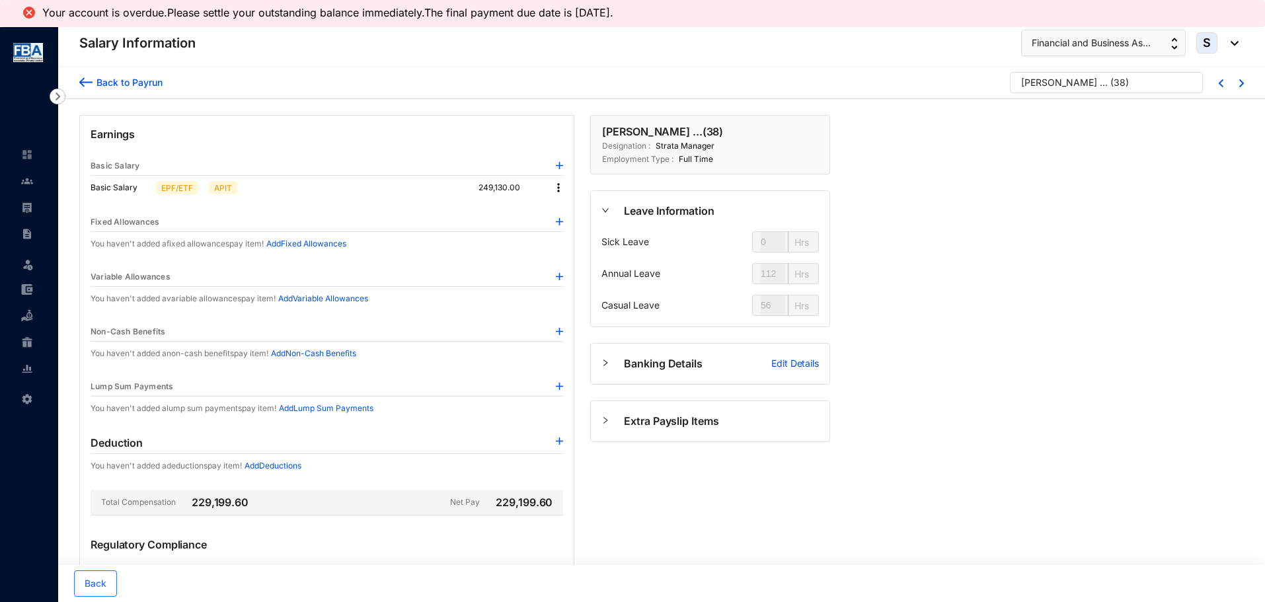
click at [77, 78] on div "Back to [PERSON_NAME] ... ( 38 )" at bounding box center [661, 83] width 1206 height 32
click at [43, 137] on div "Leave Settings" at bounding box center [29, 328] width 58 height 602
click at [1168, 39] on button "Financial and Business As..." at bounding box center [1103, 43] width 165 height 26
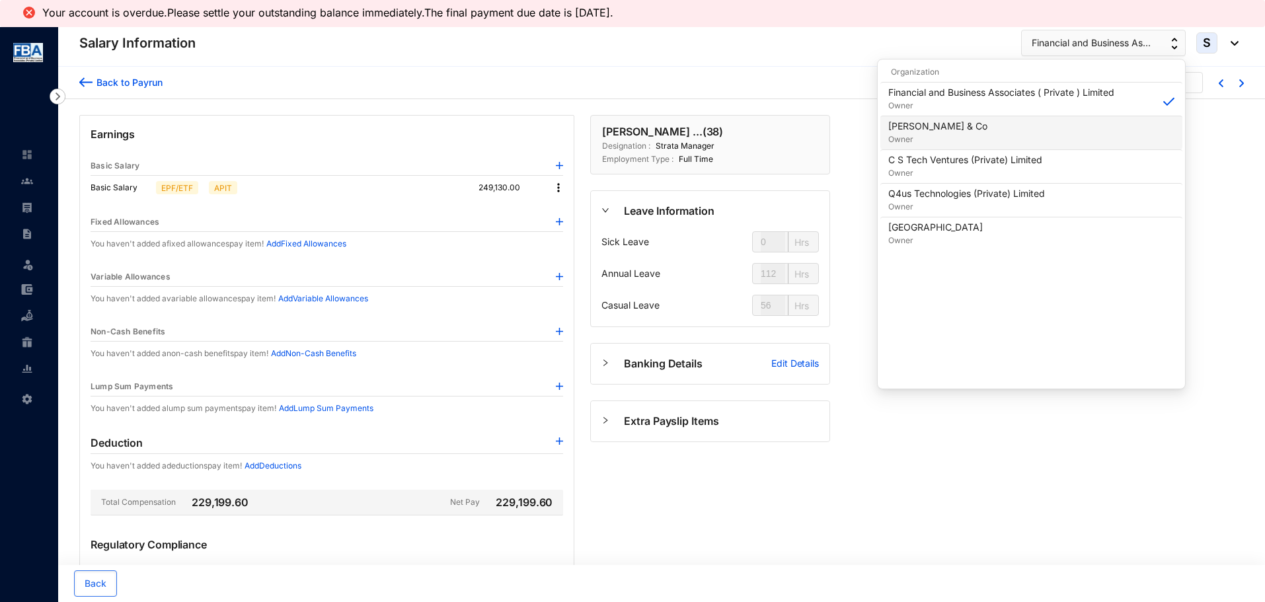
click at [902, 126] on p "Ted Saverimuttu & Co" at bounding box center [937, 126] width 99 height 13
